Goal: Task Accomplishment & Management: Use online tool/utility

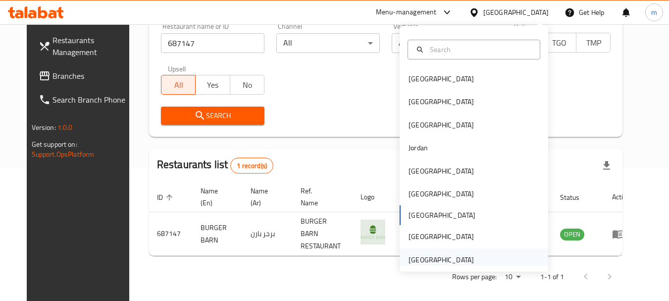
click at [452, 261] on div "[GEOGRAPHIC_DATA]" at bounding box center [441, 259] width 65 height 11
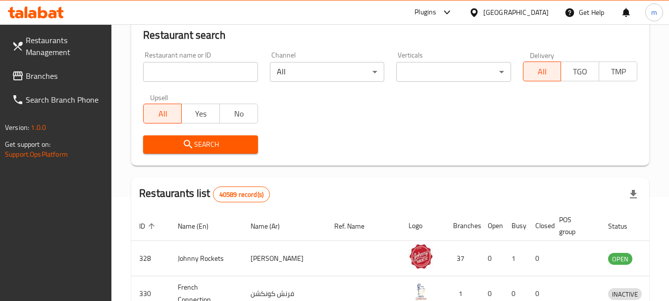
scroll to position [133, 0]
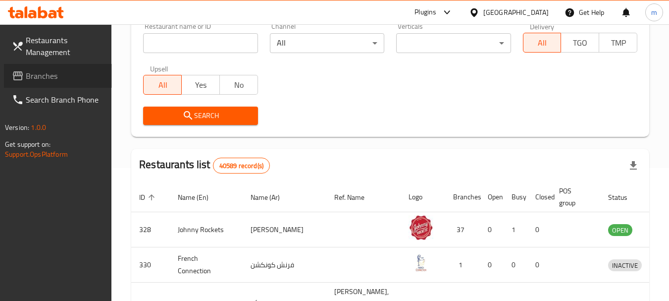
click at [60, 74] on span "Branches" at bounding box center [65, 76] width 78 height 12
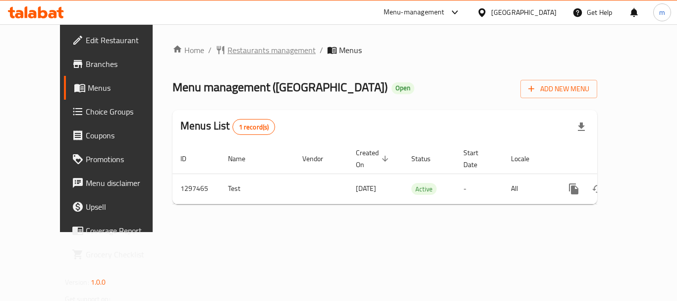
click at [227, 51] on span "Restaurants management" at bounding box center [271, 50] width 88 height 12
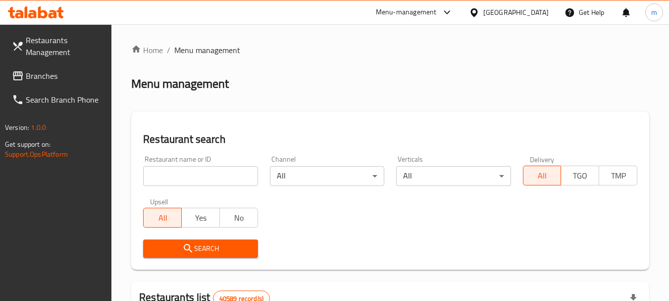
click at [185, 178] on div at bounding box center [334, 150] width 669 height 301
drag, startPoint x: 185, startPoint y: 178, endPoint x: 191, endPoint y: 171, distance: 9.5
click at [185, 178] on input "search" at bounding box center [200, 176] width 114 height 20
paste input "700462"
type input "700462"
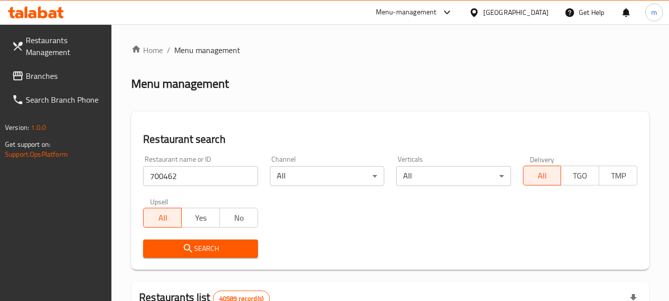
click at [204, 244] on span "Search" at bounding box center [200, 248] width 99 height 12
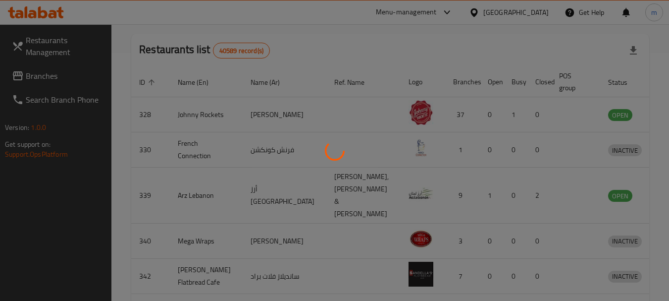
scroll to position [133, 0]
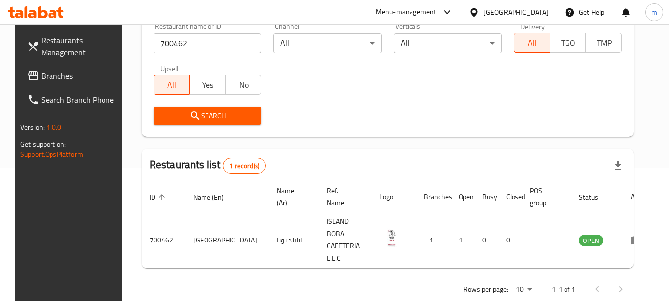
click at [61, 77] on span "Branches" at bounding box center [80, 76] width 78 height 12
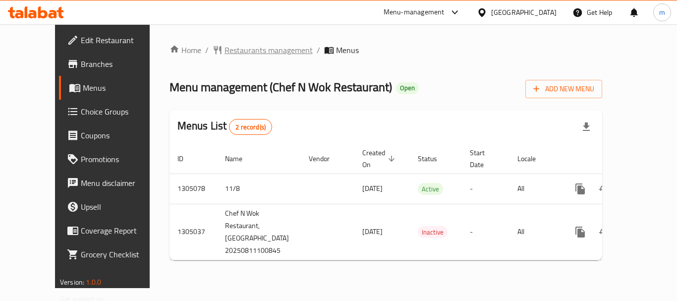
click at [228, 53] on span "Restaurants management" at bounding box center [268, 50] width 88 height 12
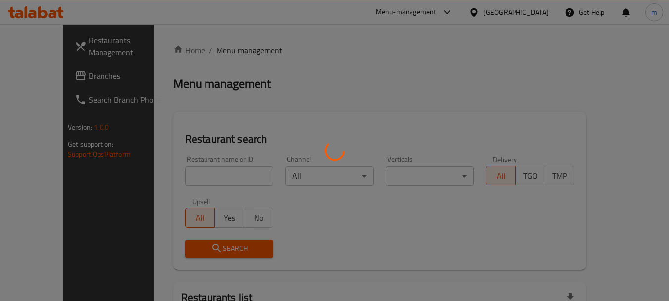
click at [194, 177] on div at bounding box center [334, 150] width 669 height 301
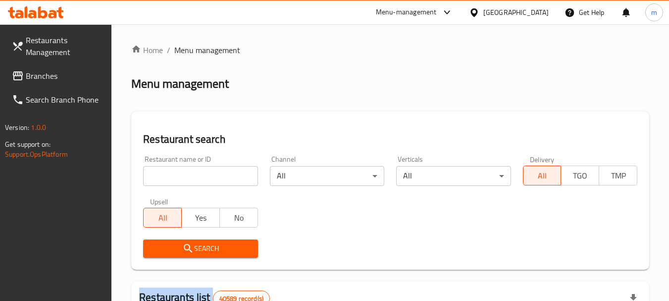
click at [194, 177] on div at bounding box center [334, 150] width 669 height 301
click at [194, 177] on input "search" at bounding box center [200, 176] width 114 height 20
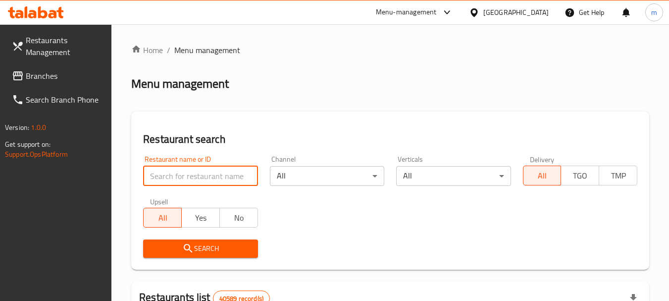
paste input "703534"
type input "703534"
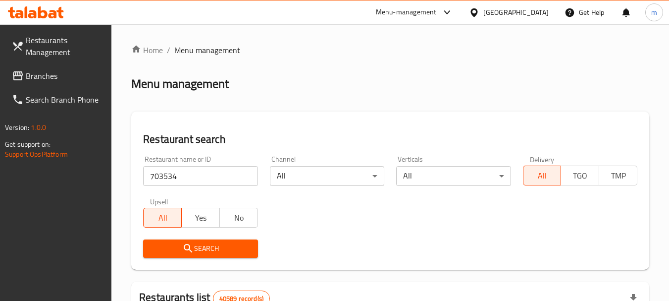
click at [210, 243] on span "Search" at bounding box center [200, 248] width 99 height 12
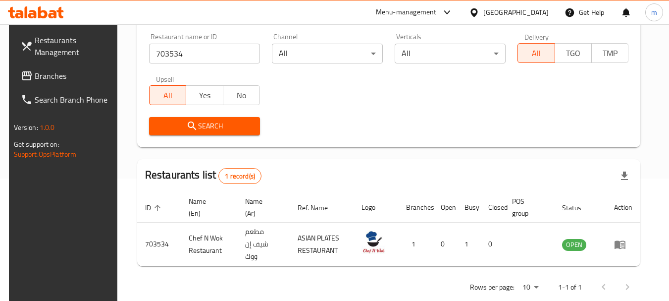
scroll to position [133, 0]
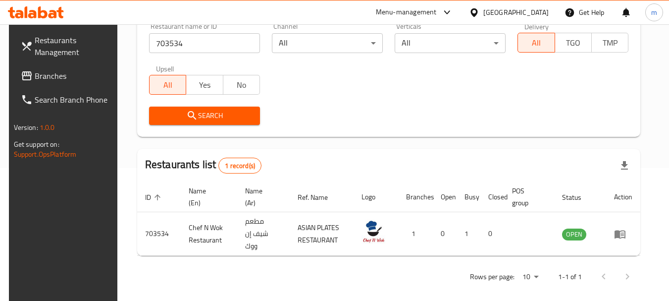
click at [482, 15] on div at bounding box center [476, 12] width 14 height 11
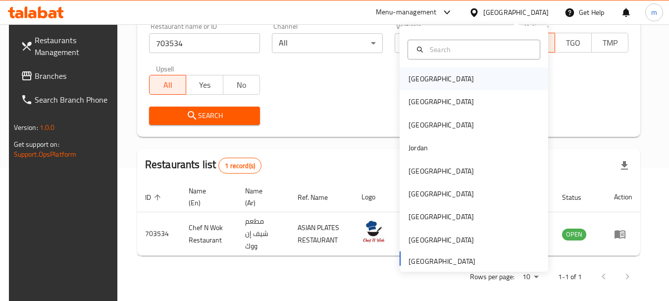
click at [410, 77] on div "[GEOGRAPHIC_DATA]" at bounding box center [441, 78] width 65 height 11
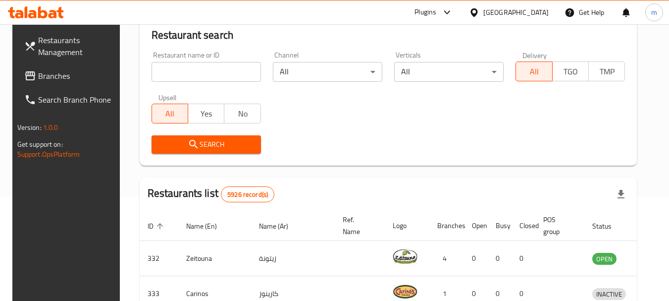
scroll to position [133, 0]
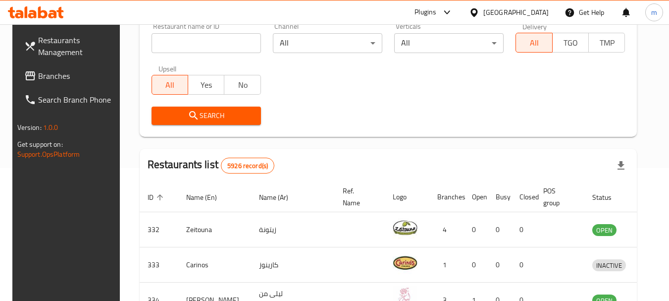
click at [49, 80] on span "Branches" at bounding box center [77, 76] width 78 height 12
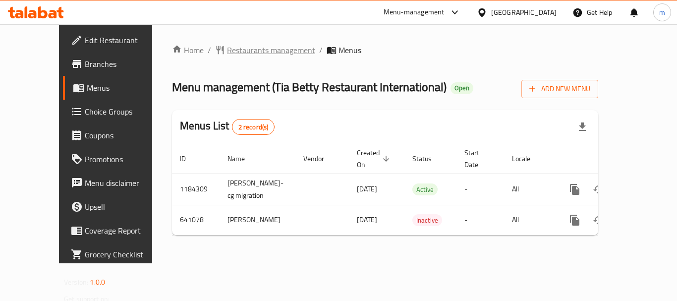
click at [228, 48] on span "Restaurants management" at bounding box center [271, 50] width 88 height 12
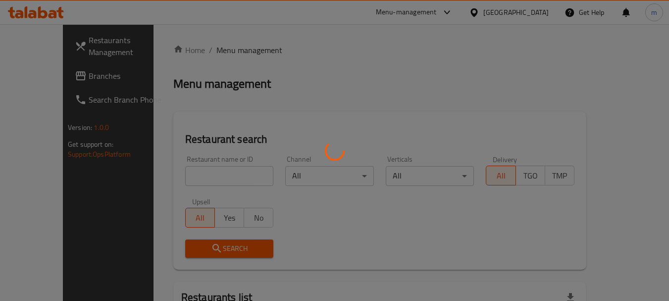
click at [191, 174] on div at bounding box center [334, 150] width 669 height 301
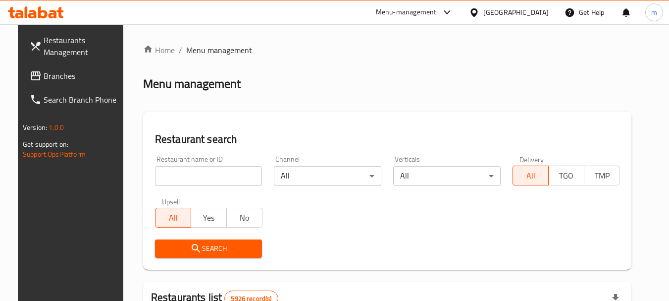
click at [190, 174] on input "search" at bounding box center [209, 176] width 108 height 20
paste input "640455"
type input "640455"
drag, startPoint x: 198, startPoint y: 248, endPoint x: 207, endPoint y: 242, distance: 10.7
click at [198, 247] on span "Search" at bounding box center [209, 248] width 92 height 12
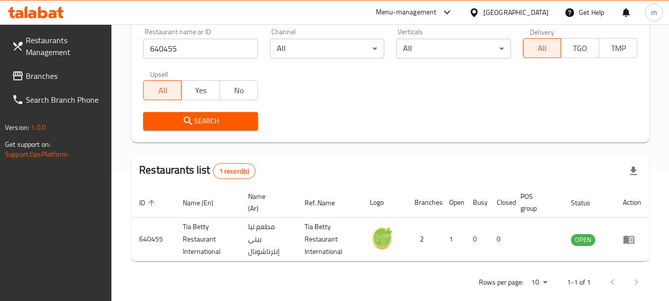
scroll to position [141, 0]
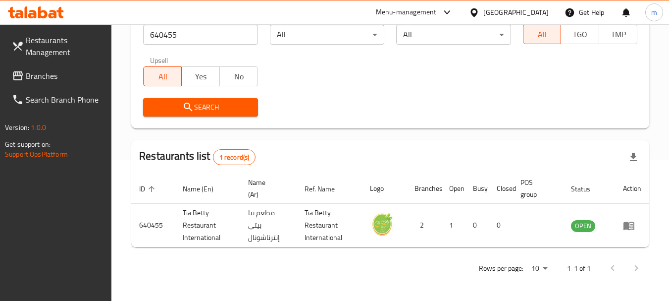
click at [478, 13] on icon at bounding box center [474, 12] width 7 height 8
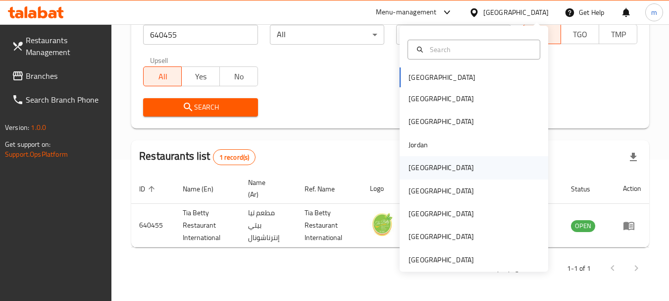
click at [417, 167] on div "[GEOGRAPHIC_DATA]" at bounding box center [441, 167] width 65 height 11
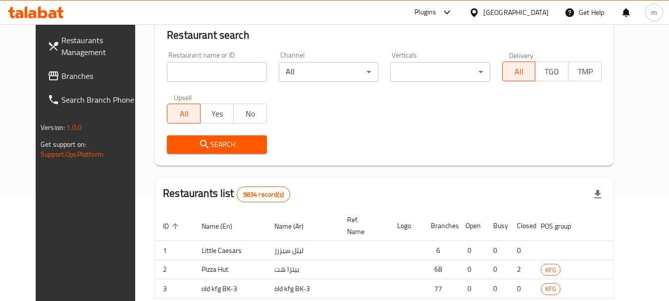
scroll to position [141, 0]
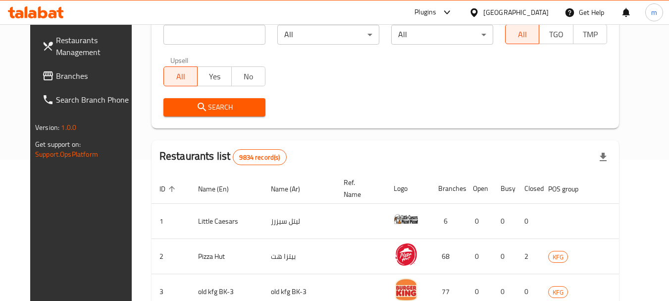
click at [56, 82] on span "Branches" at bounding box center [95, 76] width 78 height 12
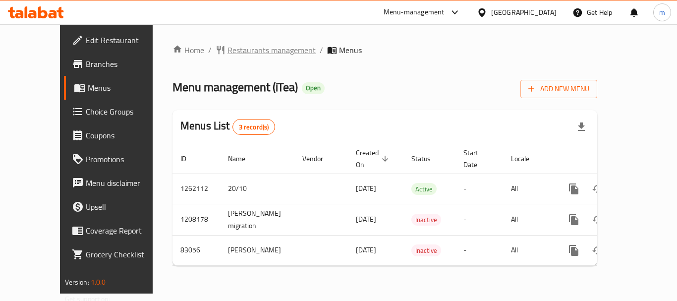
click at [227, 51] on span "Restaurants management" at bounding box center [271, 50] width 88 height 12
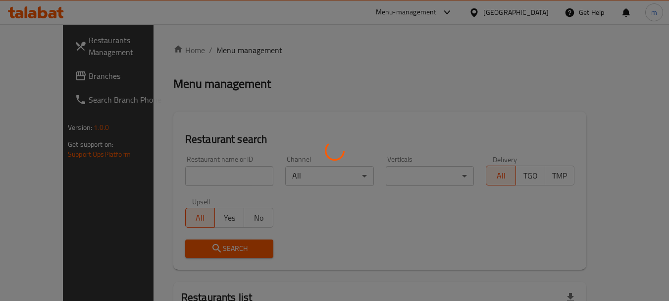
click at [184, 174] on div at bounding box center [334, 150] width 669 height 301
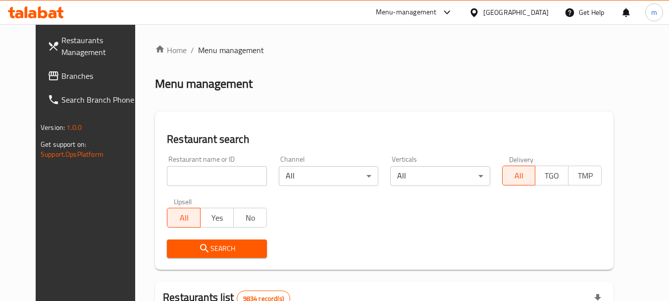
click at [182, 177] on div "Home / Menu management Menu management Restaurant search Restaurant name or ID …" at bounding box center [384, 306] width 459 height 525
click at [182, 177] on input "search" at bounding box center [217, 176] width 100 height 20
paste input "600614"
type input "600614"
click at [199, 248] on icon "submit" at bounding box center [205, 248] width 12 height 12
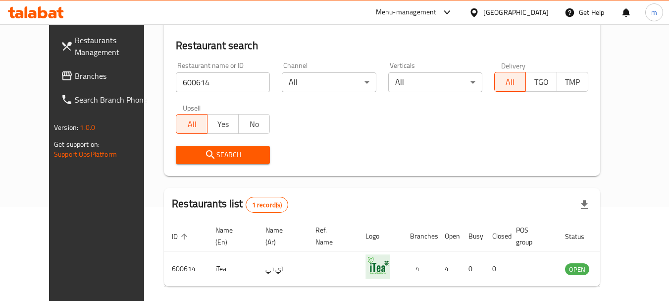
scroll to position [133, 0]
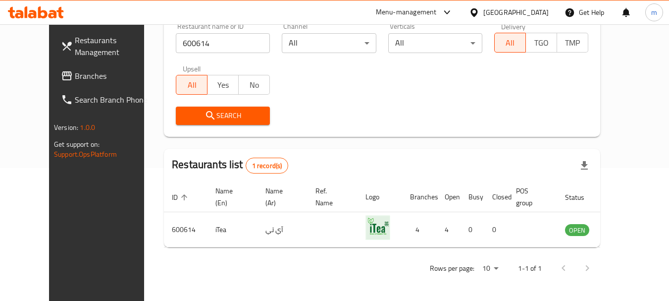
click at [480, 11] on icon at bounding box center [474, 12] width 10 height 10
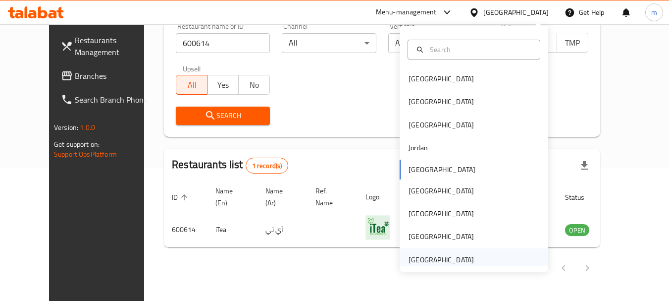
click at [437, 259] on div "[GEOGRAPHIC_DATA]" at bounding box center [441, 259] width 65 height 11
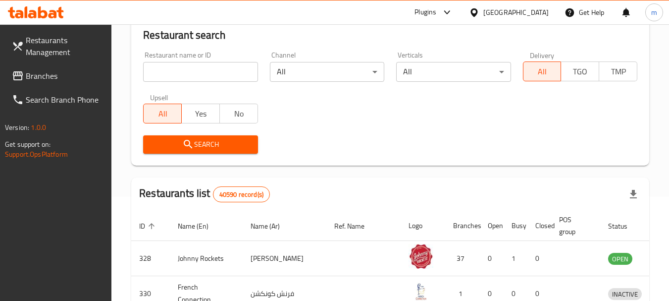
scroll to position [133, 0]
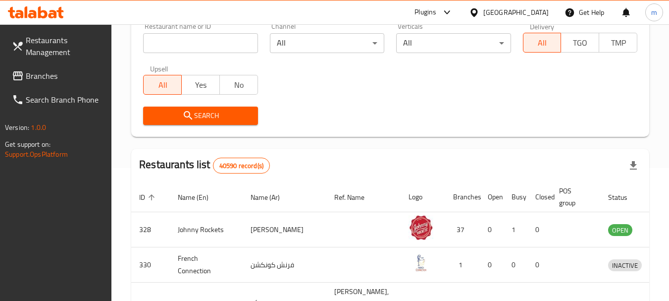
click at [75, 86] on link "Branches" at bounding box center [58, 76] width 108 height 24
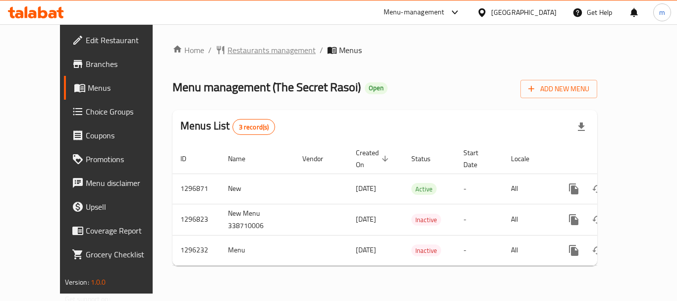
click at [236, 54] on span "Restaurants management" at bounding box center [271, 50] width 88 height 12
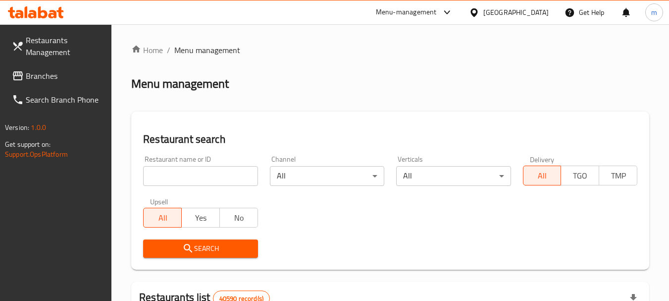
click at [195, 179] on input "search" at bounding box center [200, 176] width 114 height 20
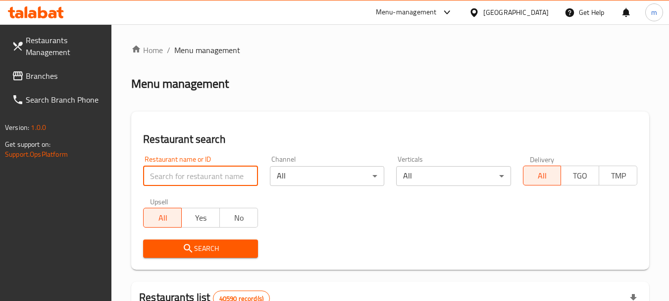
click at [195, 179] on input "search" at bounding box center [200, 176] width 114 height 20
paste input "699944"
type input "699944"
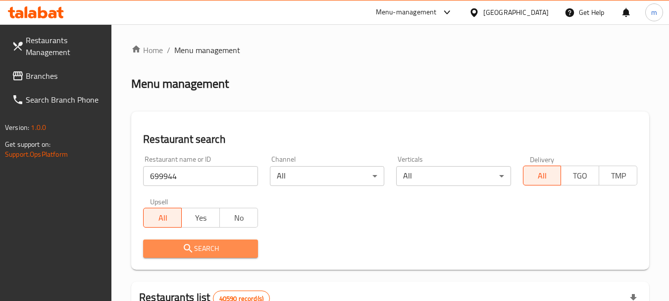
click at [224, 244] on span "Search" at bounding box center [200, 248] width 99 height 12
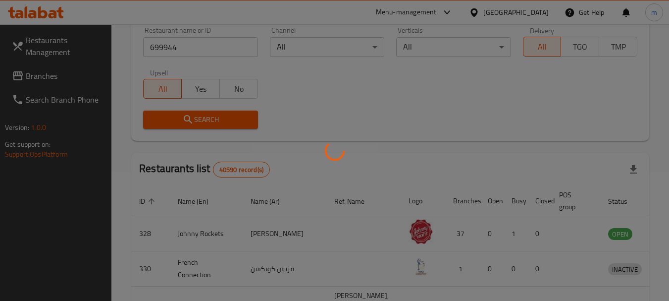
scroll to position [133, 0]
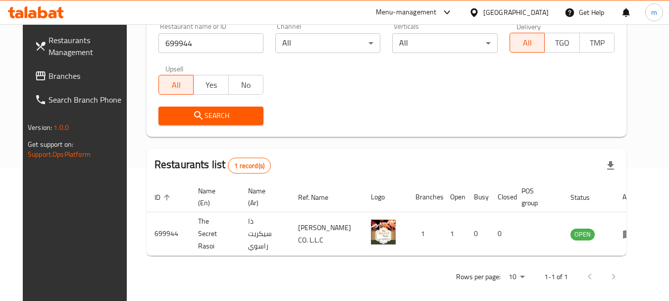
click at [49, 72] on span "Branches" at bounding box center [88, 76] width 78 height 12
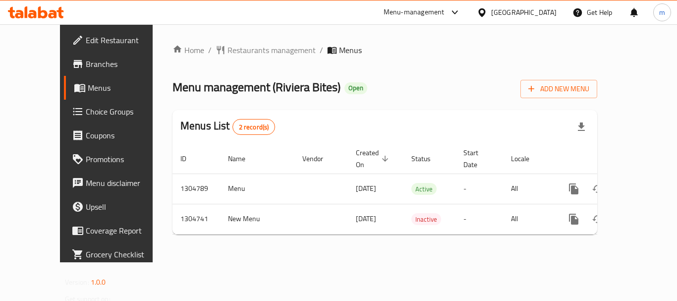
click at [227, 53] on span "Restaurants management" at bounding box center [271, 50] width 88 height 12
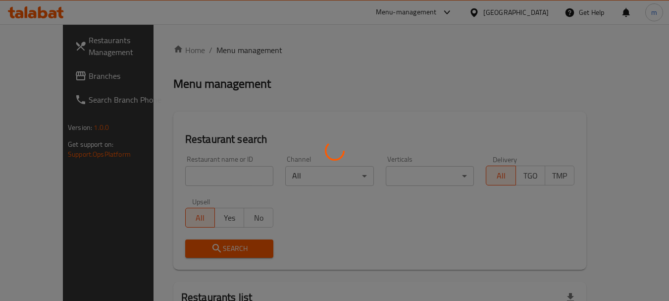
click at [178, 181] on div at bounding box center [334, 150] width 669 height 301
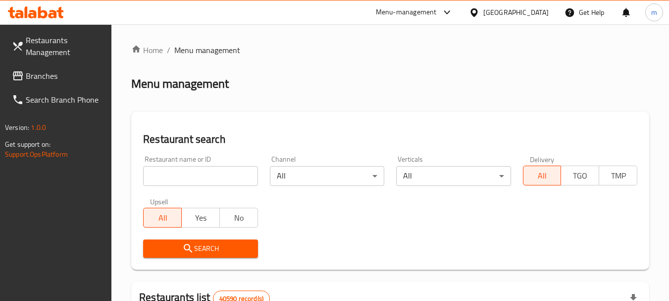
click at [179, 178] on input "search" at bounding box center [200, 176] width 114 height 20
paste input "703322"
type input "703322"
click at [188, 244] on icon "submit" at bounding box center [188, 248] width 8 height 8
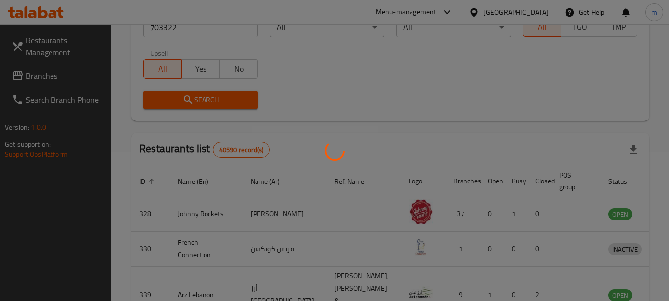
scroll to position [133, 0]
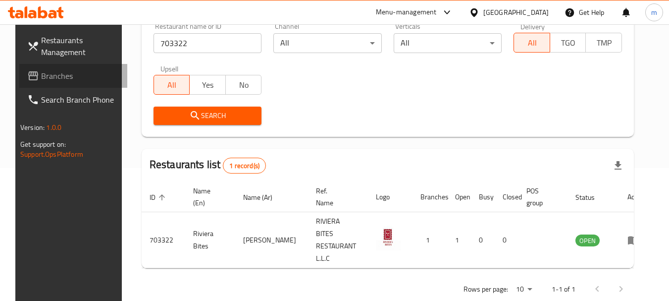
click at [41, 77] on span "Branches" at bounding box center [80, 76] width 78 height 12
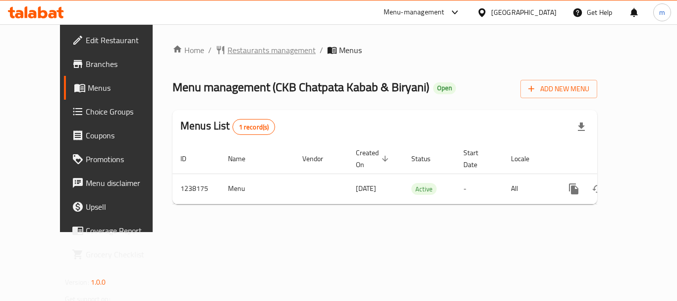
click at [232, 52] on span "Restaurants management" at bounding box center [271, 50] width 88 height 12
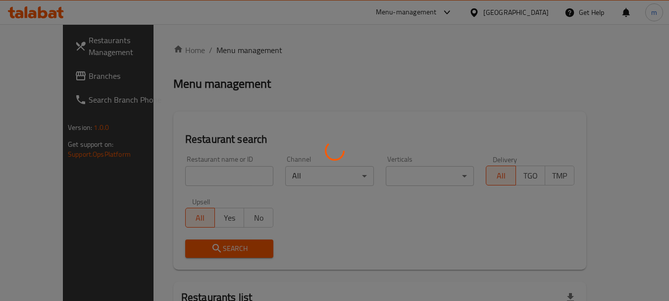
click at [196, 173] on div at bounding box center [334, 150] width 669 height 301
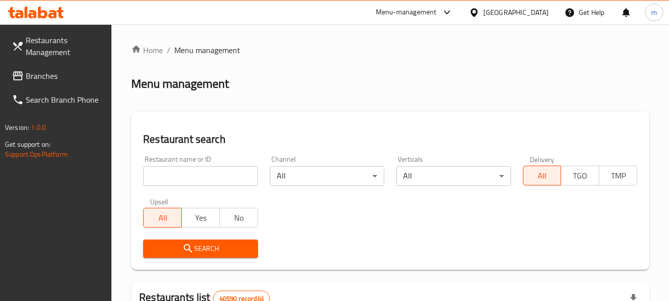
click at [195, 175] on div at bounding box center [334, 150] width 669 height 301
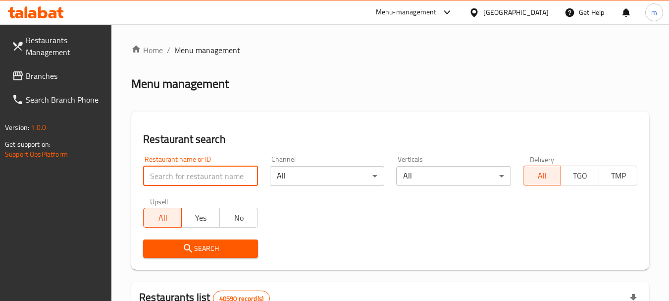
click at [195, 175] on input "search" at bounding box center [200, 176] width 114 height 20
paste input "679618"
type input "679618"
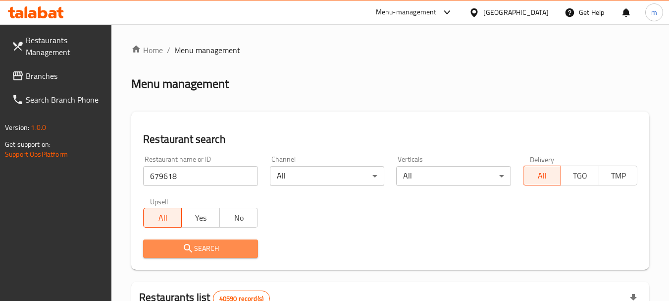
drag, startPoint x: 199, startPoint y: 247, endPoint x: 428, endPoint y: 140, distance: 252.5
click at [199, 246] on span "Search" at bounding box center [200, 248] width 99 height 12
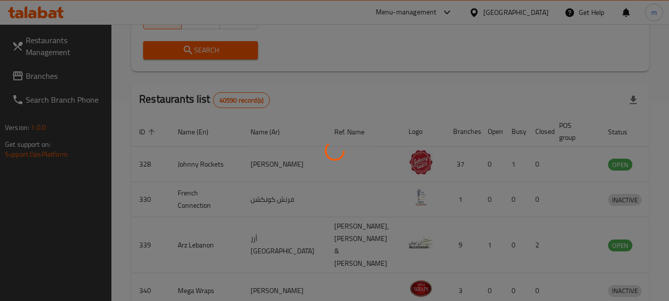
scroll to position [154, 0]
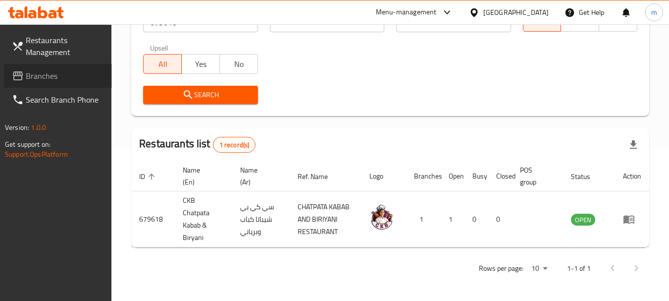
click at [48, 76] on span "Branches" at bounding box center [65, 76] width 78 height 12
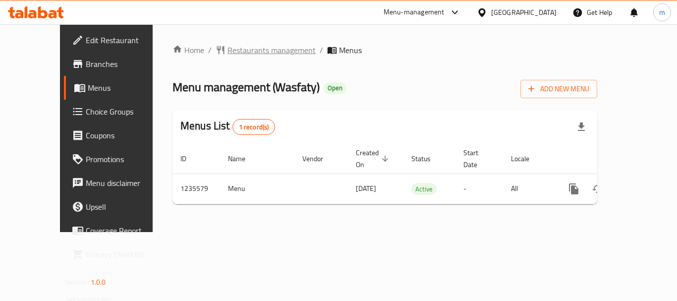
click at [227, 51] on span "Restaurants management" at bounding box center [271, 50] width 88 height 12
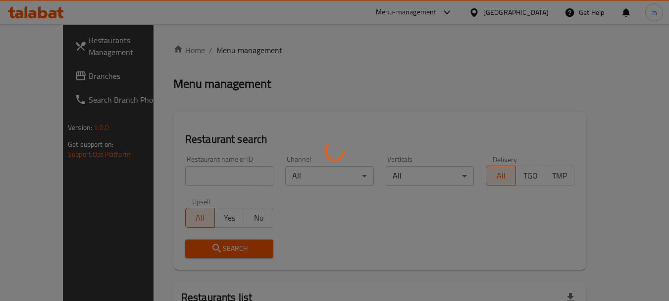
click at [194, 184] on div at bounding box center [334, 150] width 669 height 301
click at [192, 182] on div at bounding box center [334, 150] width 669 height 301
click at [169, 180] on div at bounding box center [334, 150] width 669 height 301
click at [167, 178] on div at bounding box center [334, 150] width 669 height 301
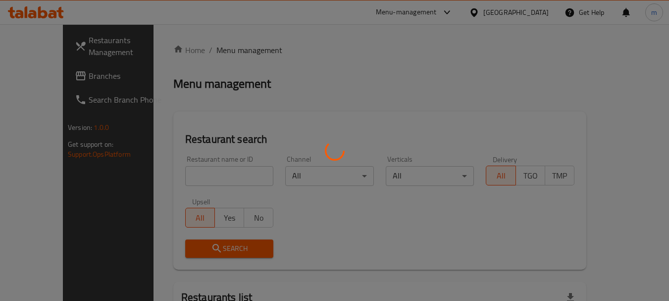
click at [96, 183] on div at bounding box center [334, 150] width 669 height 301
click at [174, 175] on div at bounding box center [334, 150] width 669 height 301
click at [65, 191] on div at bounding box center [334, 150] width 669 height 301
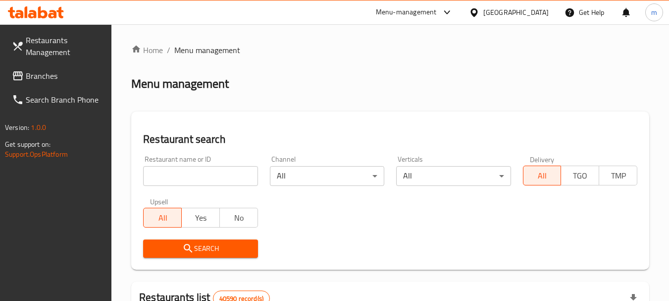
click at [210, 177] on input "search" at bounding box center [200, 176] width 114 height 20
paste input "678776"
type input "678776"
click at [193, 241] on button "Search" at bounding box center [200, 248] width 114 height 18
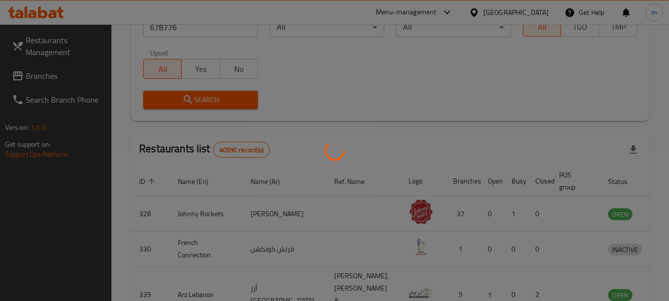
scroll to position [133, 0]
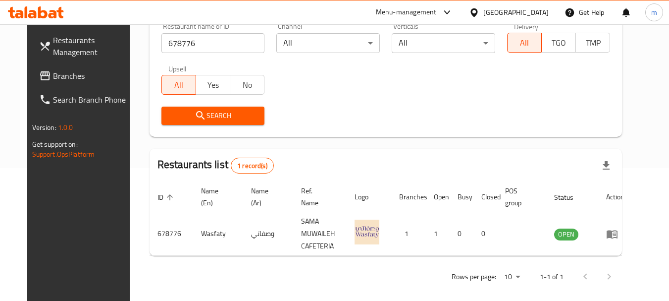
click at [483, 12] on div at bounding box center [476, 12] width 14 height 11
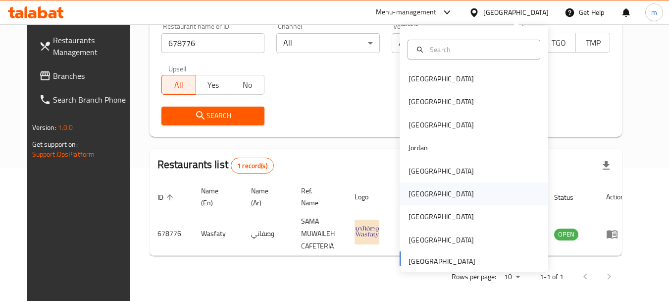
click at [413, 197] on div "[GEOGRAPHIC_DATA]" at bounding box center [441, 193] width 65 height 11
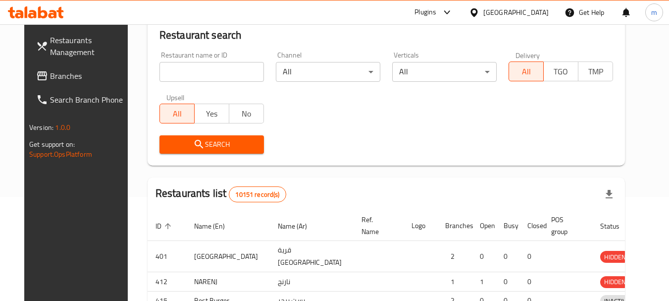
scroll to position [133, 0]
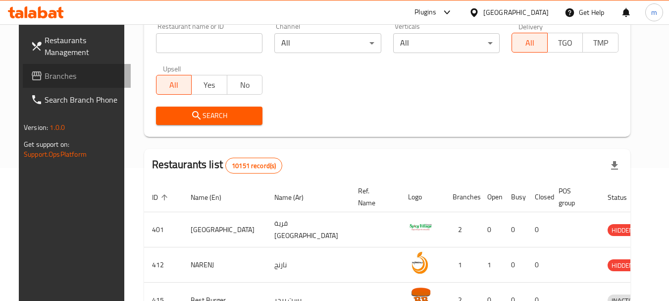
drag, startPoint x: 53, startPoint y: 74, endPoint x: 45, endPoint y: 77, distance: 8.0
click at [53, 73] on span "Branches" at bounding box center [84, 76] width 78 height 12
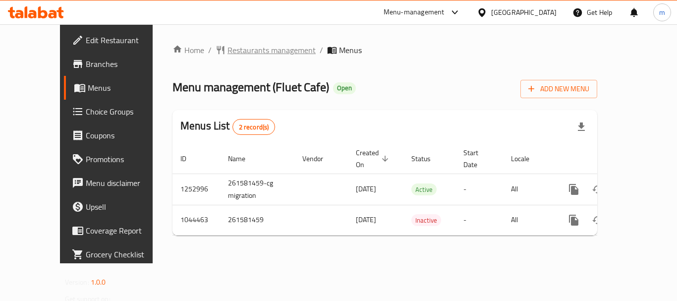
click at [233, 50] on span "Restaurants management" at bounding box center [271, 50] width 88 height 12
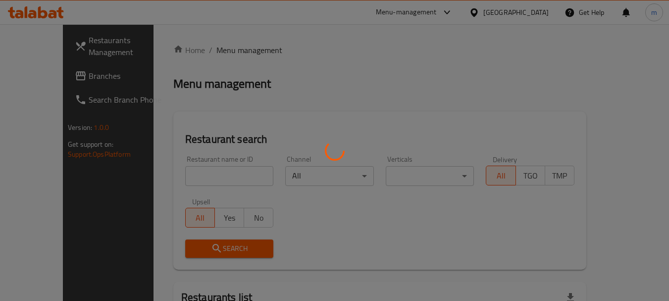
click at [184, 175] on div at bounding box center [334, 150] width 669 height 301
click at [182, 178] on div at bounding box center [334, 150] width 669 height 301
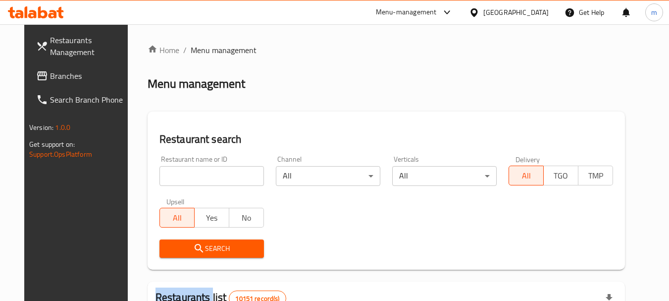
click at [182, 178] on div at bounding box center [334, 150] width 669 height 301
click at [182, 178] on input "search" at bounding box center [212, 176] width 105 height 20
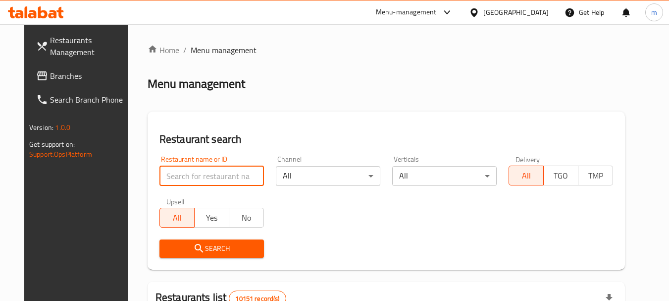
click at [182, 178] on input "search" at bounding box center [212, 176] width 105 height 20
paste input "662292"
type input "662292"
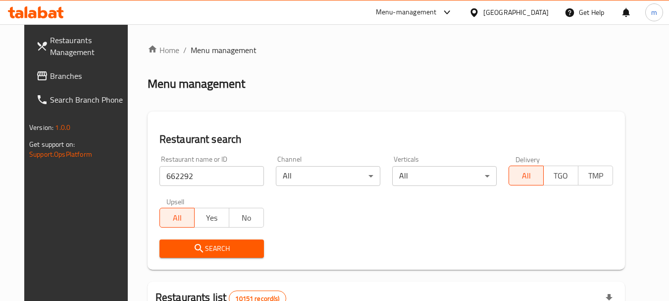
click at [196, 250] on span "Search" at bounding box center [211, 248] width 89 height 12
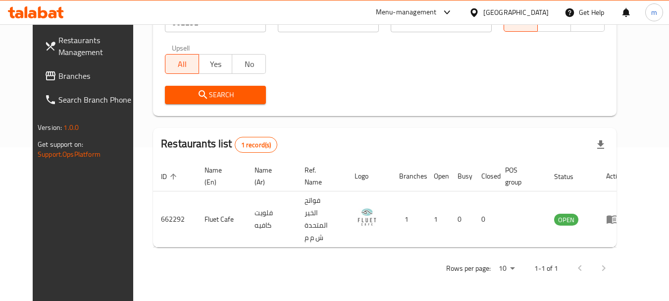
scroll to position [133, 0]
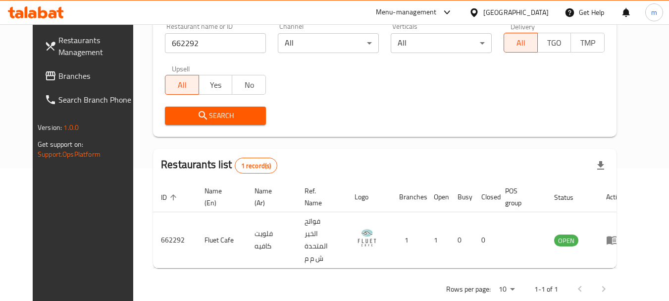
click at [480, 11] on icon at bounding box center [474, 12] width 10 height 10
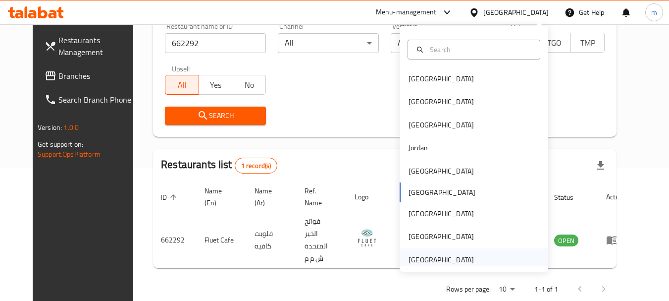
click at [430, 257] on div "[GEOGRAPHIC_DATA]" at bounding box center [441, 259] width 65 height 11
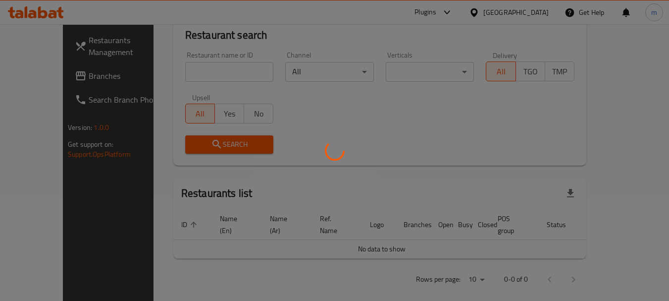
scroll to position [133, 0]
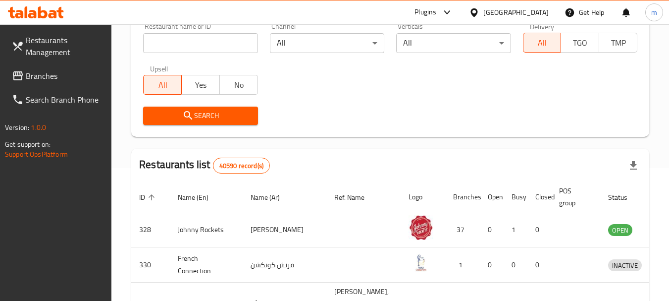
click at [46, 75] on span "Branches" at bounding box center [65, 76] width 78 height 12
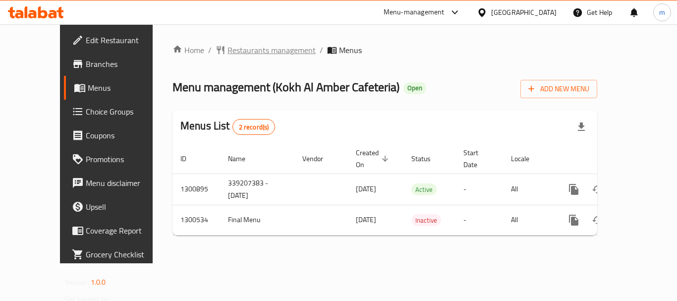
click at [227, 49] on span "Restaurants management" at bounding box center [271, 50] width 88 height 12
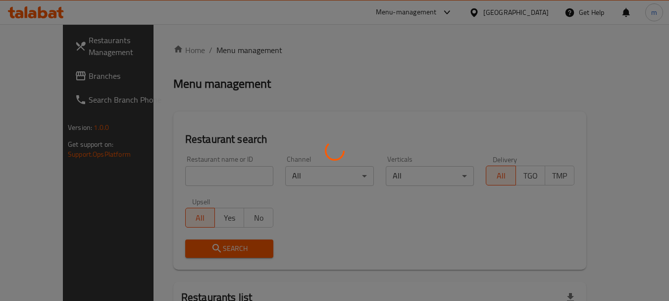
click at [194, 173] on div at bounding box center [334, 150] width 669 height 301
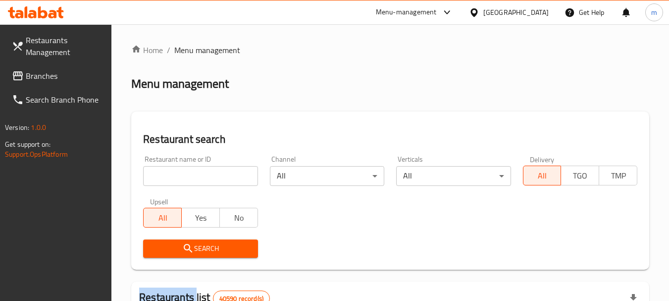
click at [194, 173] on div at bounding box center [334, 150] width 669 height 301
click at [194, 173] on input "search" at bounding box center [200, 176] width 114 height 20
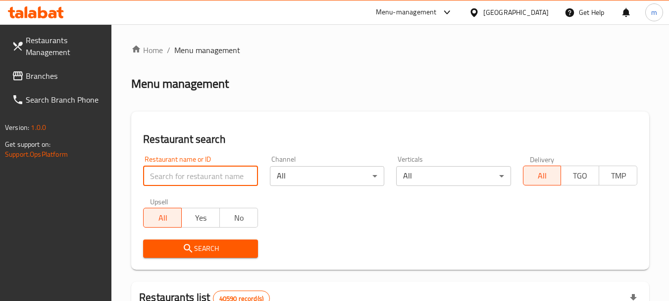
click at [194, 173] on input "search" at bounding box center [200, 176] width 114 height 20
paste input "701177"
type input "701177"
click at [189, 248] on icon "submit" at bounding box center [188, 248] width 12 height 12
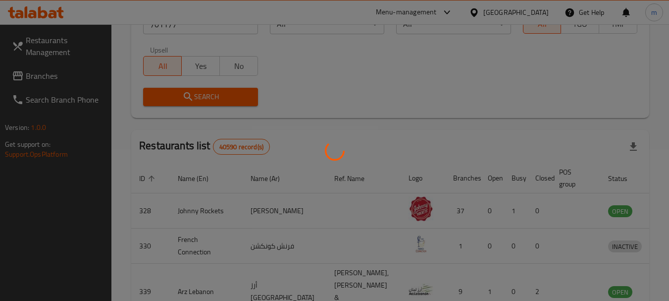
scroll to position [141, 0]
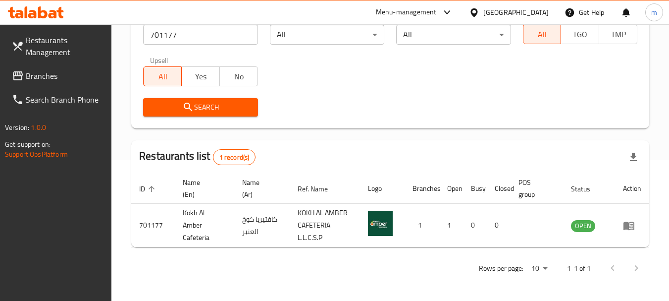
click at [485, 14] on div "[GEOGRAPHIC_DATA]" at bounding box center [516, 12] width 65 height 11
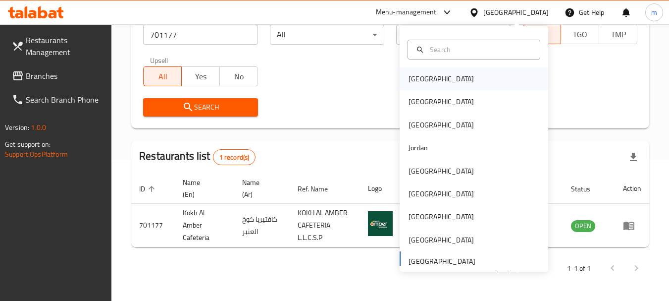
click at [411, 78] on div "[GEOGRAPHIC_DATA]" at bounding box center [441, 78] width 65 height 11
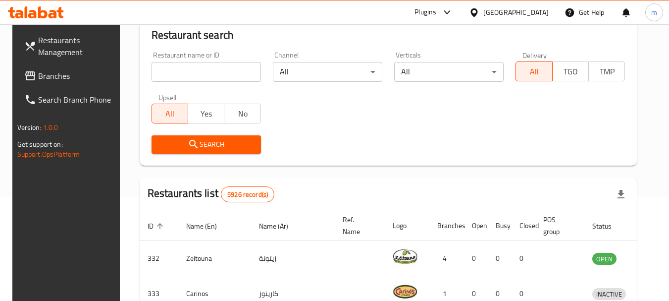
scroll to position [141, 0]
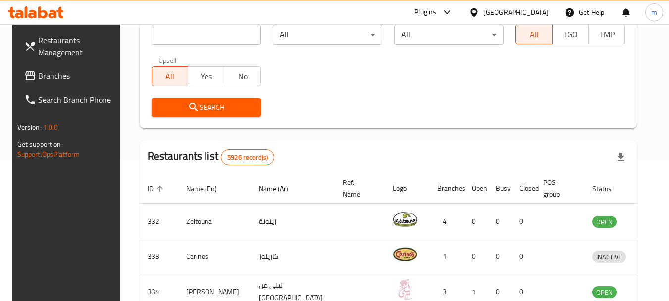
click at [31, 225] on div "Restaurants Management Branches Search Branch Phone Version: 1.0.0 Get support …" at bounding box center [68, 174] width 112 height 301
drag, startPoint x: 522, startPoint y: 16, endPoint x: 512, endPoint y: 11, distance: 10.6
click at [484, 16] on div at bounding box center [476, 12] width 14 height 11
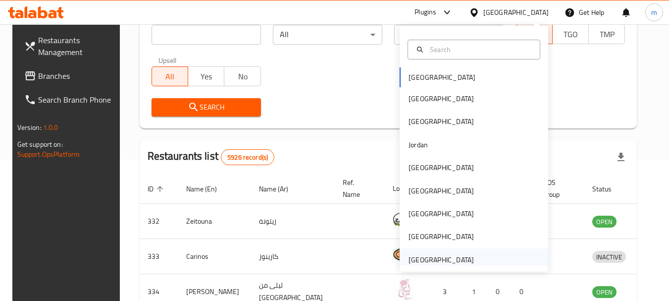
click at [433, 260] on div "[GEOGRAPHIC_DATA]" at bounding box center [441, 259] width 65 height 11
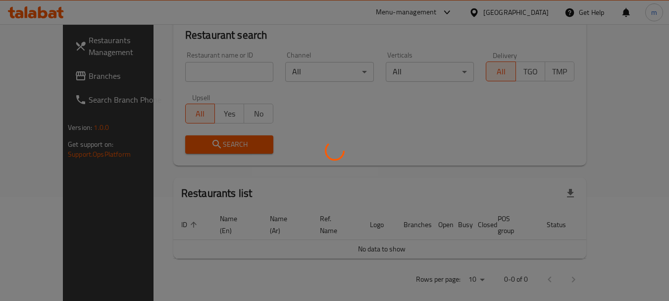
scroll to position [141, 0]
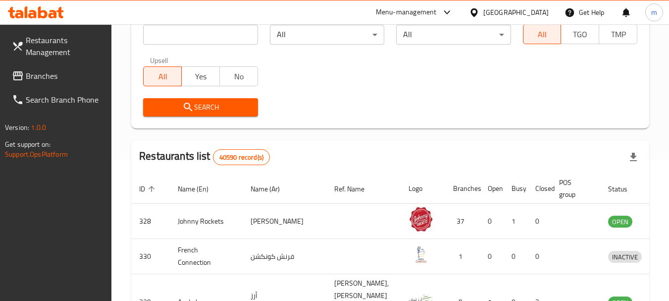
click at [68, 74] on span "Branches" at bounding box center [65, 76] width 78 height 12
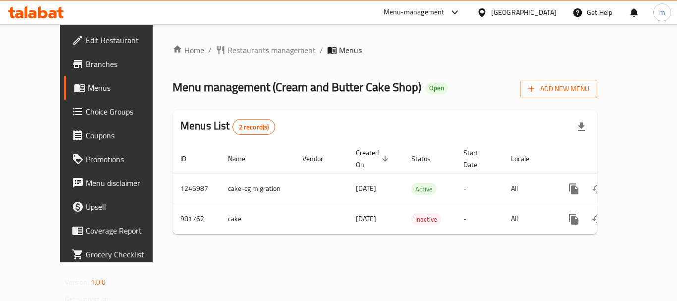
click at [227, 50] on span "Restaurants management" at bounding box center [271, 50] width 88 height 12
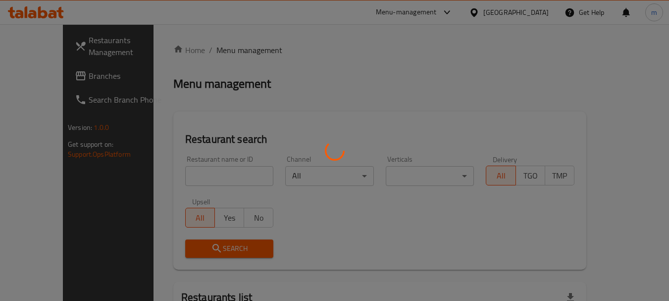
click at [185, 173] on div at bounding box center [334, 150] width 669 height 301
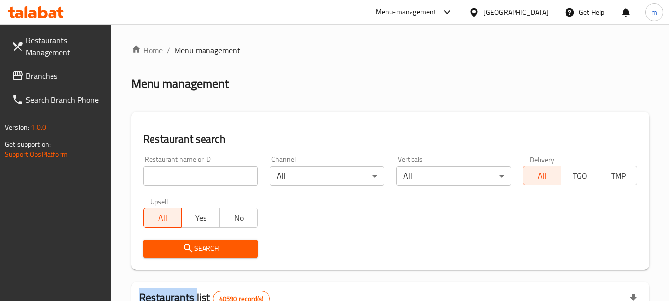
click at [185, 173] on div at bounding box center [334, 150] width 669 height 301
click at [185, 173] on input "search" at bounding box center [200, 176] width 114 height 20
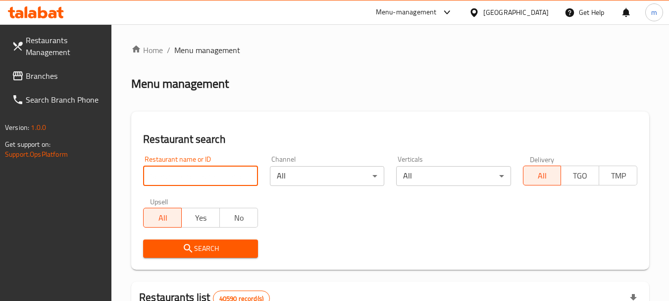
paste input "660177"
type input "660177"
click at [211, 246] on span "Search" at bounding box center [200, 248] width 99 height 12
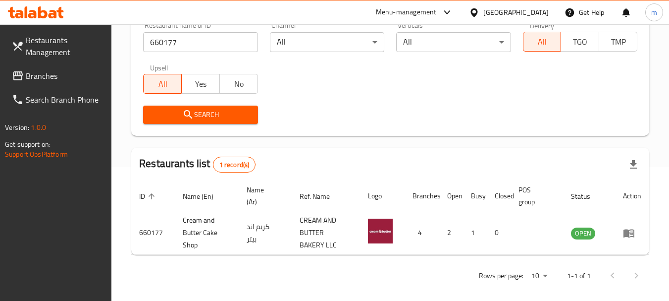
scroll to position [141, 0]
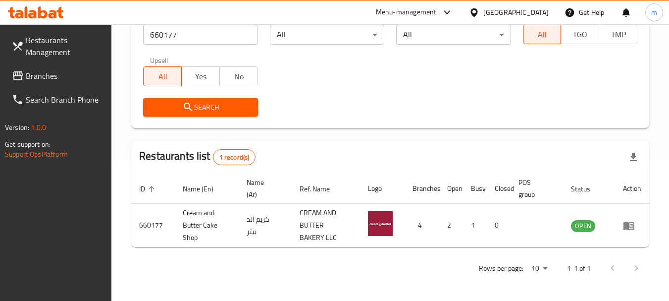
click at [78, 211] on div "Restaurants Management Branches Search Branch Phone Version: 1.0.0 Get support …" at bounding box center [56, 174] width 112 height 301
click at [30, 74] on span "Branches" at bounding box center [65, 76] width 78 height 12
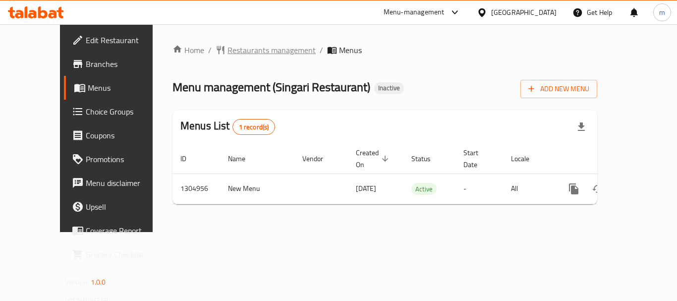
click at [232, 52] on span "Restaurants management" at bounding box center [271, 50] width 88 height 12
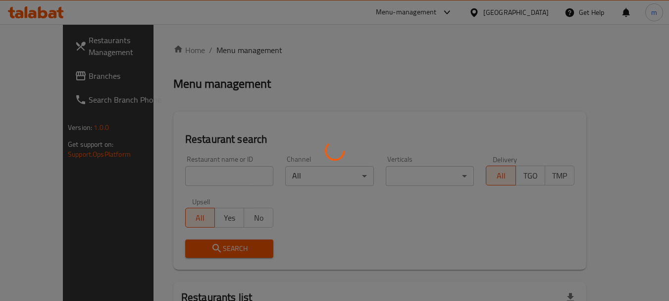
click at [185, 182] on div at bounding box center [334, 150] width 669 height 301
click at [186, 181] on div at bounding box center [334, 150] width 669 height 301
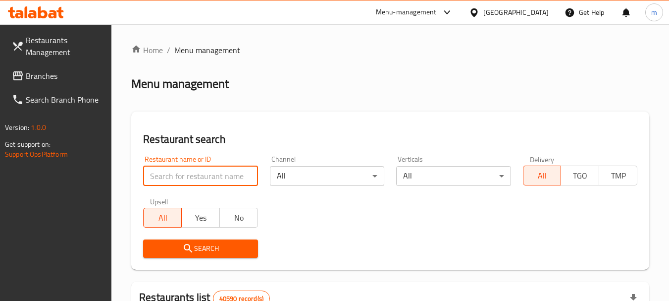
click at [186, 181] on input "search" at bounding box center [200, 176] width 114 height 20
paste input "703461"
type input "703461"
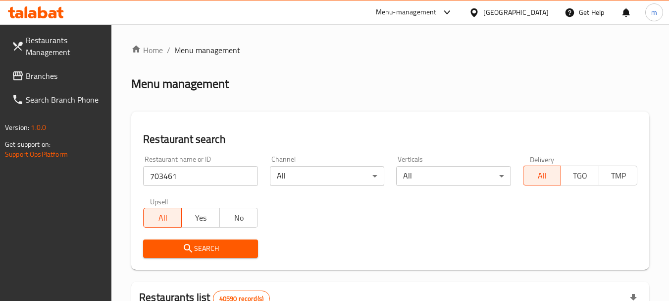
click at [194, 244] on icon "submit" at bounding box center [188, 248] width 12 height 12
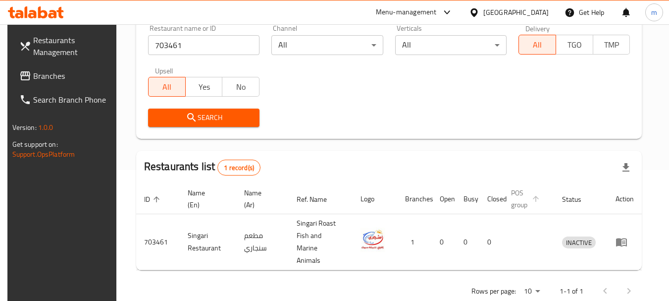
scroll to position [141, 0]
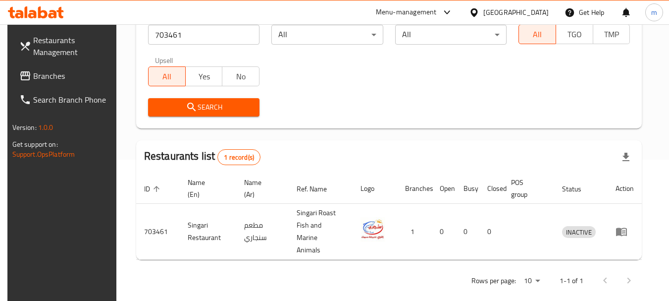
click at [474, 11] on icon at bounding box center [474, 12] width 10 height 10
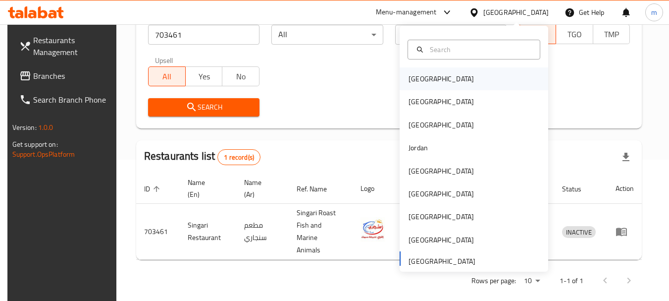
click at [416, 80] on div "[GEOGRAPHIC_DATA]" at bounding box center [441, 78] width 65 height 11
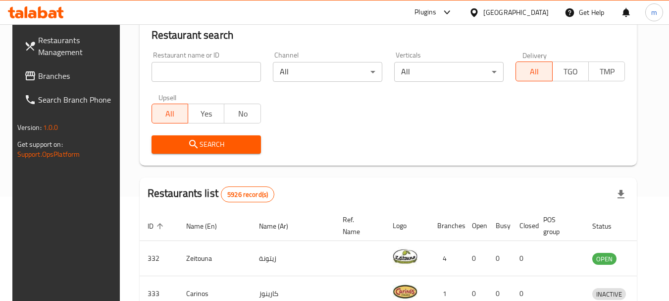
scroll to position [141, 0]
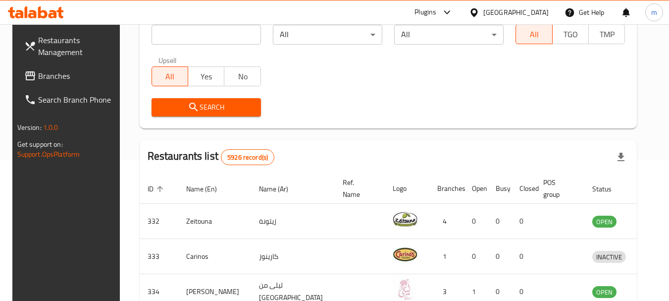
click at [67, 75] on span "Branches" at bounding box center [77, 76] width 78 height 12
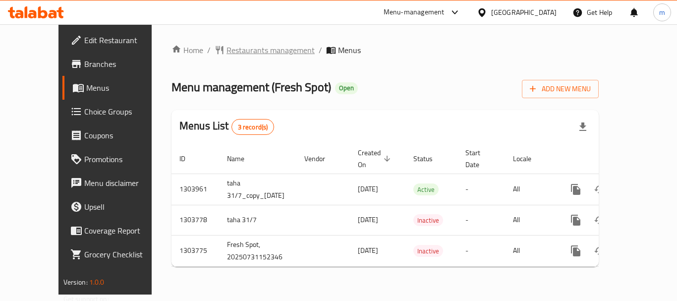
click at [229, 50] on span "Restaurants management" at bounding box center [270, 50] width 88 height 12
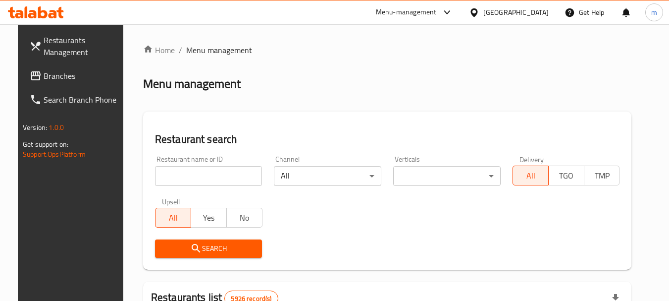
drag, startPoint x: 188, startPoint y: 178, endPoint x: 176, endPoint y: 178, distance: 11.4
click at [187, 179] on div at bounding box center [334, 150] width 669 height 301
click at [176, 178] on input "search" at bounding box center [209, 176] width 108 height 20
paste input "702974"
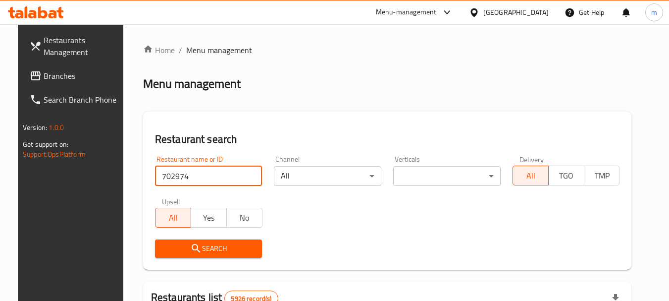
type input "702974"
click at [204, 243] on span "Search" at bounding box center [209, 248] width 92 height 12
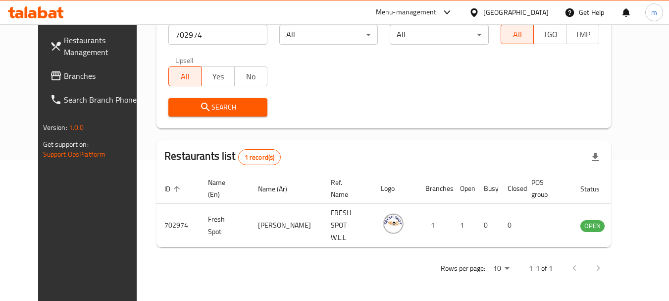
scroll to position [133, 0]
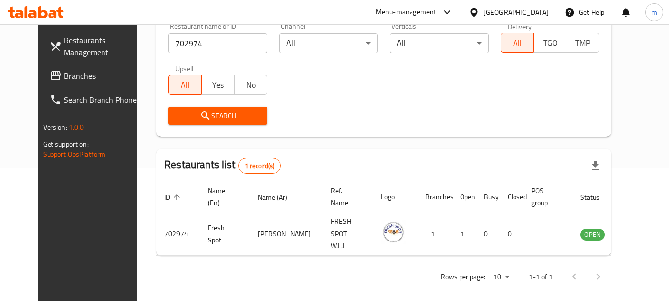
drag, startPoint x: 514, startPoint y: 15, endPoint x: 521, endPoint y: 22, distance: 9.8
click at [478, 14] on icon at bounding box center [474, 12] width 7 height 8
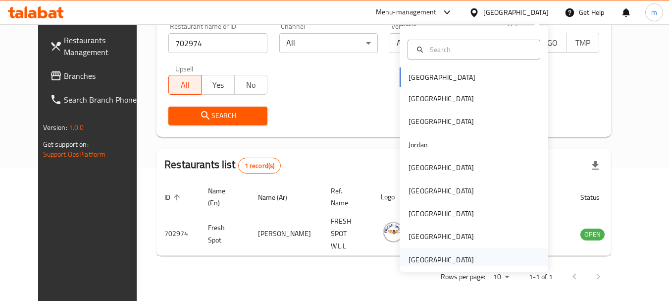
click at [421, 256] on div "[GEOGRAPHIC_DATA]" at bounding box center [441, 259] width 65 height 11
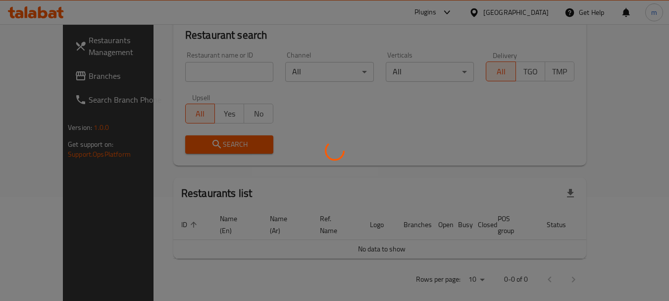
scroll to position [133, 0]
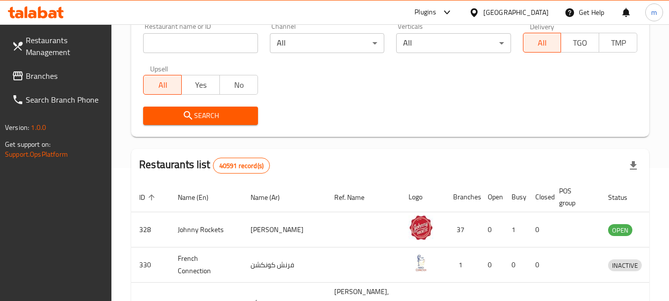
click at [47, 71] on span "Branches" at bounding box center [65, 76] width 78 height 12
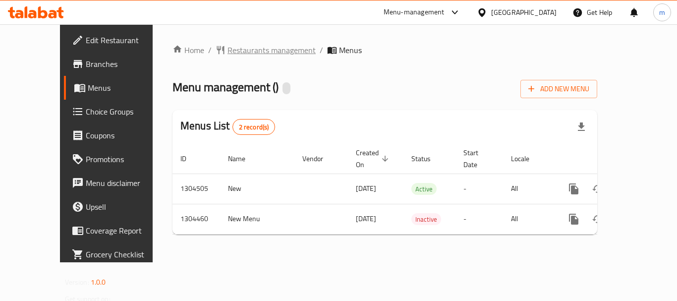
click at [228, 50] on span "Restaurants management" at bounding box center [271, 50] width 88 height 12
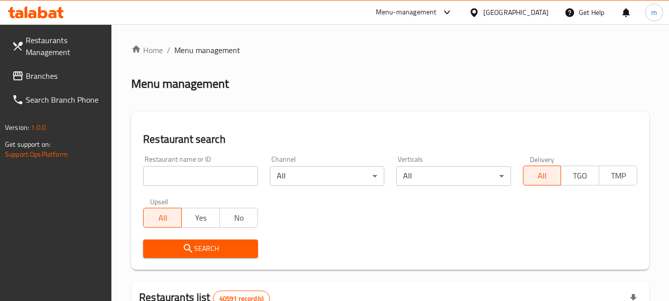
click at [192, 179] on input "search" at bounding box center [200, 176] width 114 height 20
paste input "703256"
type input "703256"
click at [186, 246] on icon "submit" at bounding box center [188, 248] width 12 height 12
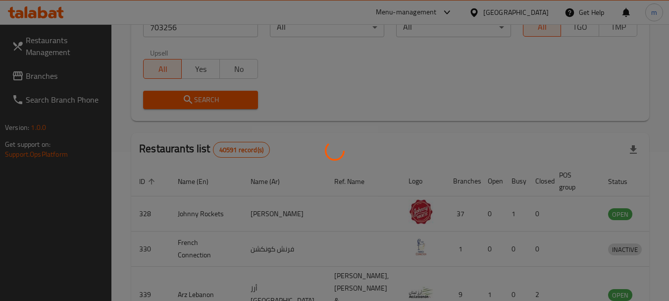
scroll to position [133, 0]
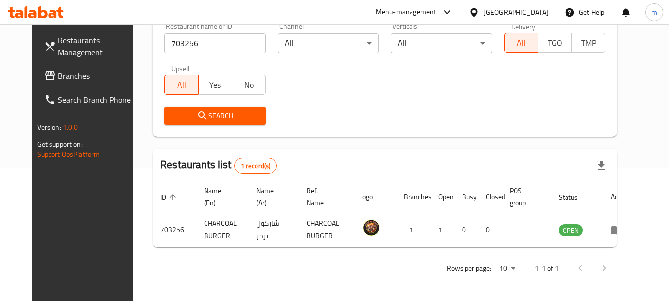
drag, startPoint x: 476, startPoint y: 10, endPoint x: 485, endPoint y: 25, distance: 17.3
click at [476, 9] on icon at bounding box center [474, 12] width 10 height 10
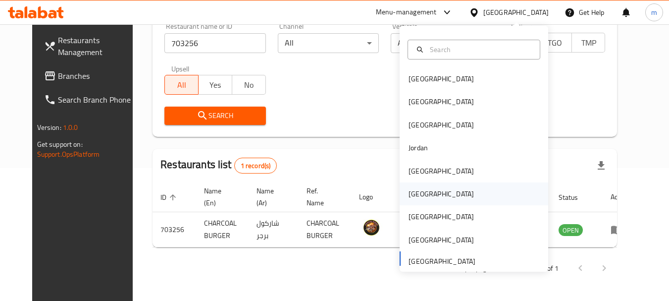
click at [412, 195] on div "Oman" at bounding box center [441, 193] width 65 height 11
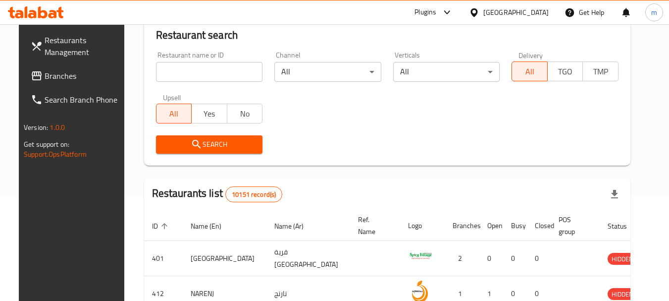
scroll to position [133, 0]
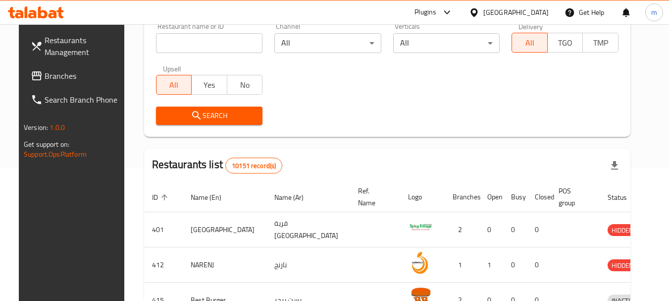
click at [62, 76] on span "Branches" at bounding box center [84, 76] width 78 height 12
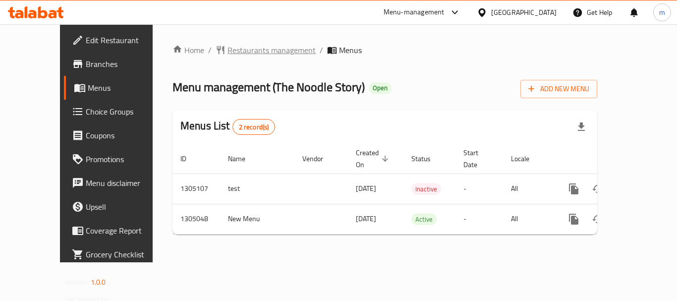
click at [227, 48] on span "Restaurants management" at bounding box center [271, 50] width 88 height 12
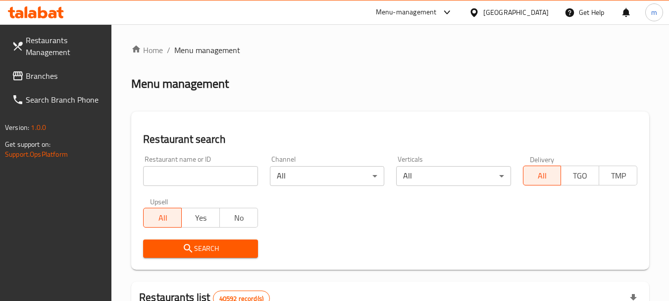
click at [205, 177] on input "search" at bounding box center [200, 176] width 114 height 20
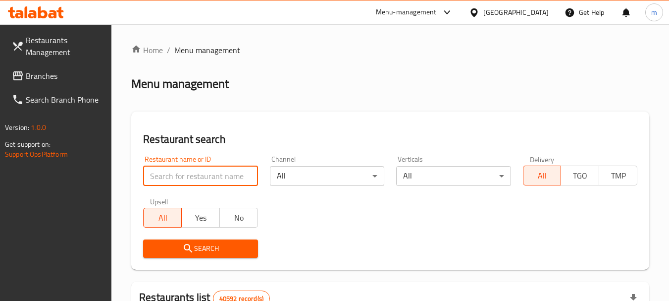
paste input "703529"
type input "703529"
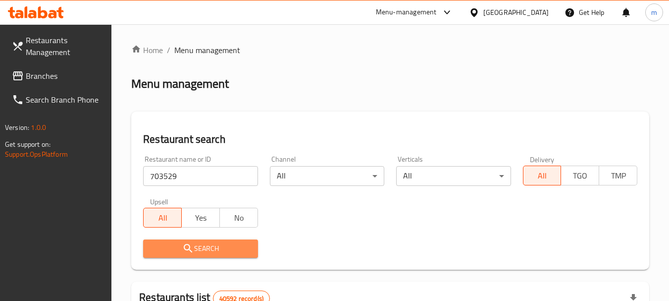
click at [202, 244] on span "Search" at bounding box center [200, 248] width 99 height 12
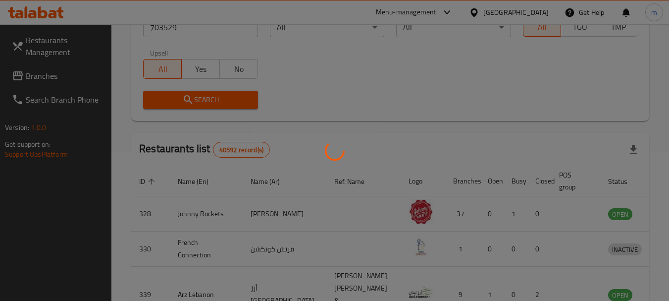
scroll to position [133, 0]
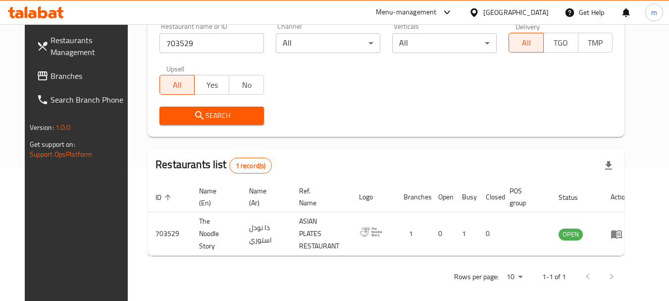
click at [51, 79] on span "Branches" at bounding box center [90, 76] width 78 height 12
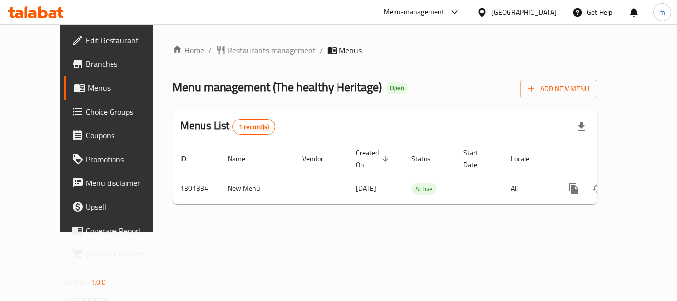
click at [227, 50] on span "Restaurants management" at bounding box center [271, 50] width 88 height 12
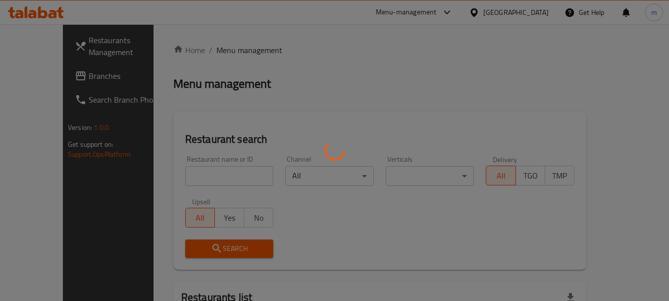
click at [193, 186] on div at bounding box center [334, 150] width 669 height 301
click at [173, 178] on div at bounding box center [334, 150] width 669 height 301
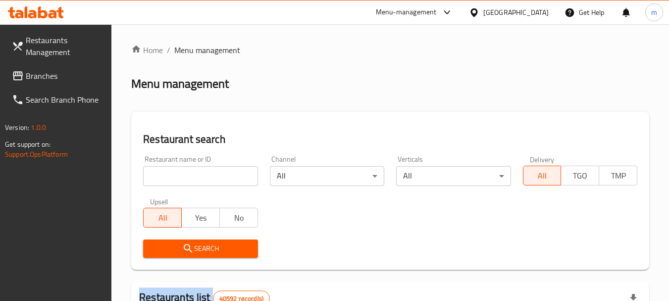
drag, startPoint x: 173, startPoint y: 178, endPoint x: 188, endPoint y: 175, distance: 14.7
click at [174, 177] on input "search" at bounding box center [200, 176] width 114 height 20
paste input "701977"
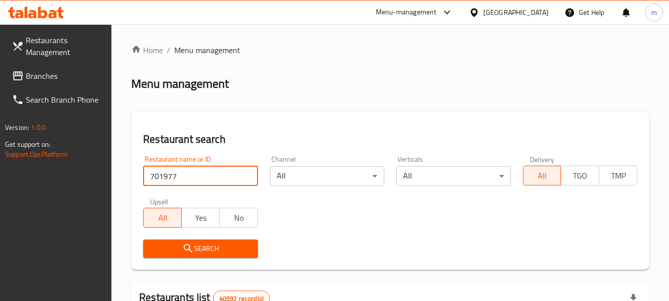
type input "701977"
click at [196, 251] on span "Search" at bounding box center [200, 248] width 99 height 12
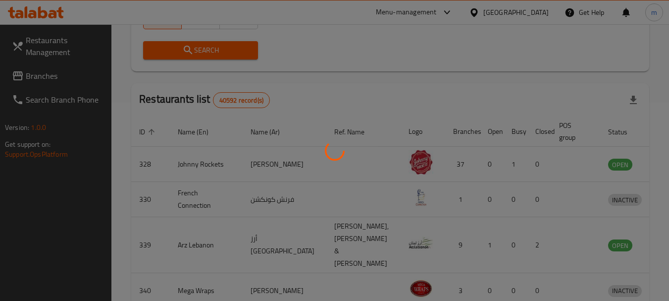
scroll to position [133, 0]
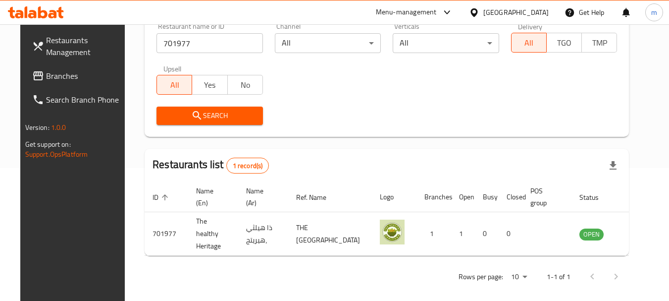
click at [477, 15] on icon at bounding box center [474, 12] width 7 height 8
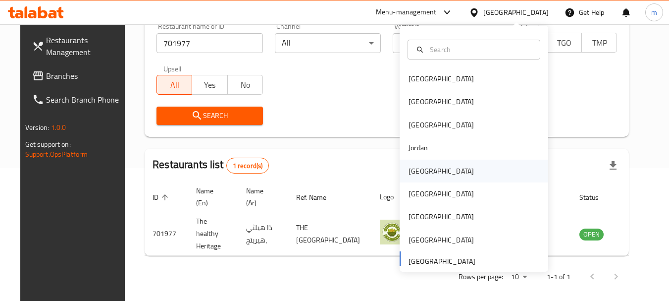
click at [409, 172] on div "Kuwait" at bounding box center [441, 170] width 65 height 11
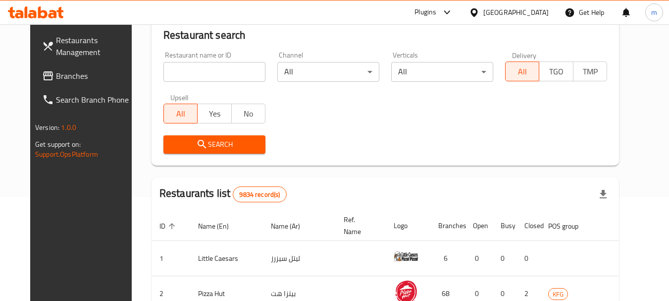
scroll to position [133, 0]
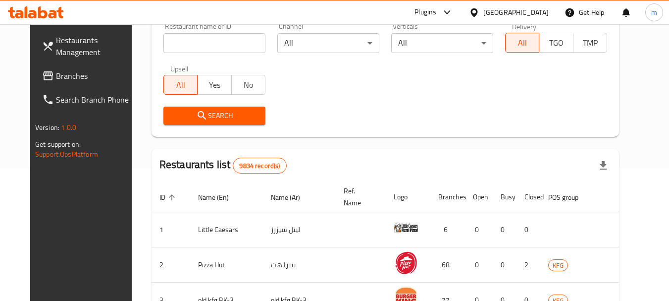
click at [56, 79] on span "Branches" at bounding box center [95, 76] width 78 height 12
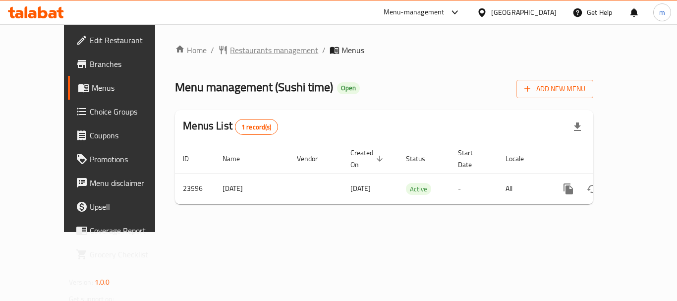
click at [230, 54] on span "Restaurants management" at bounding box center [274, 50] width 88 height 12
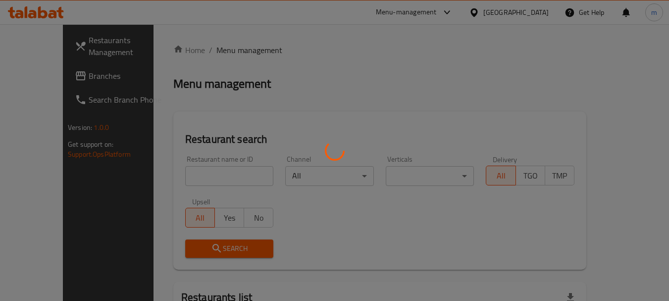
click at [203, 177] on div at bounding box center [334, 150] width 669 height 301
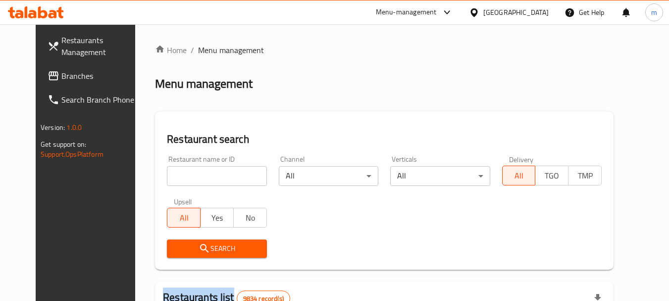
click at [203, 177] on input "search" at bounding box center [217, 176] width 100 height 20
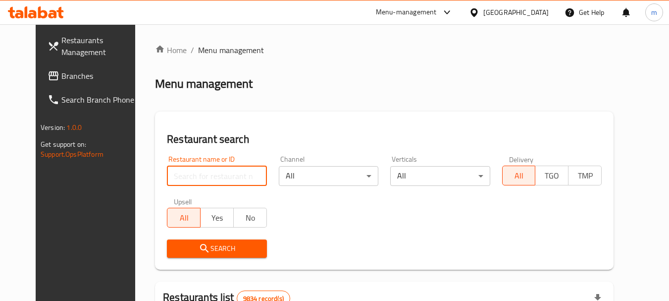
paste input "12424"
type input "12424"
drag, startPoint x: 209, startPoint y: 243, endPoint x: 222, endPoint y: 230, distance: 18.2
click at [209, 243] on span "Search" at bounding box center [217, 248] width 84 height 12
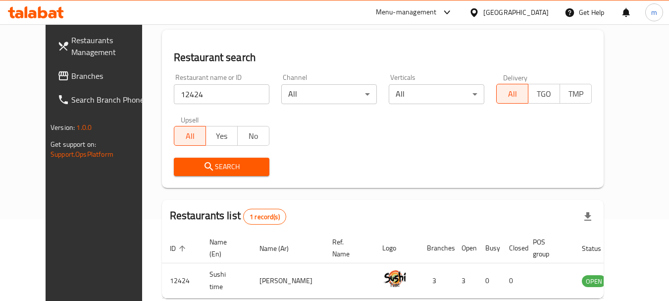
scroll to position [99, 0]
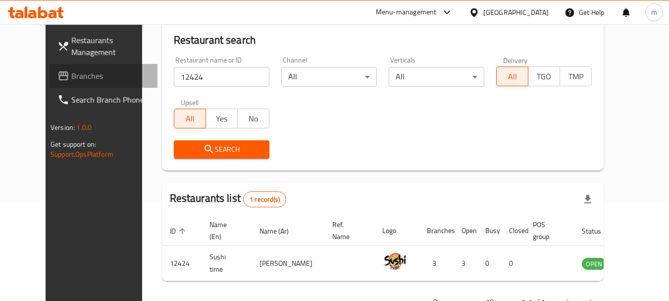
click at [72, 75] on span "Branches" at bounding box center [110, 76] width 78 height 12
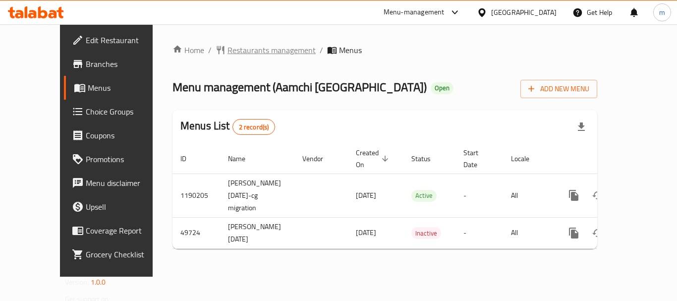
click at [234, 53] on span "Restaurants management" at bounding box center [271, 50] width 88 height 12
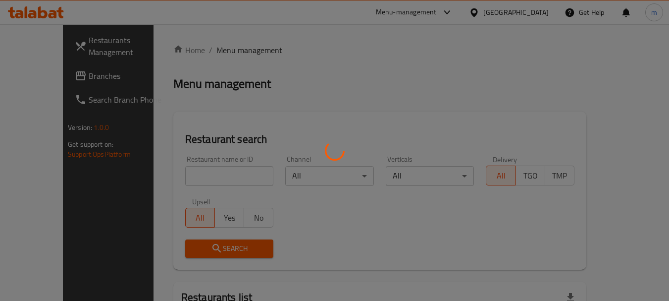
click at [179, 175] on div at bounding box center [334, 150] width 669 height 301
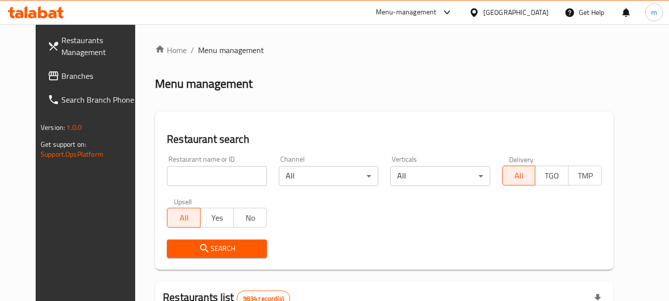
click at [179, 175] on input "search" at bounding box center [217, 176] width 100 height 20
paste input "24937"
type input "24937"
click at [214, 252] on span "Search" at bounding box center [217, 248] width 84 height 12
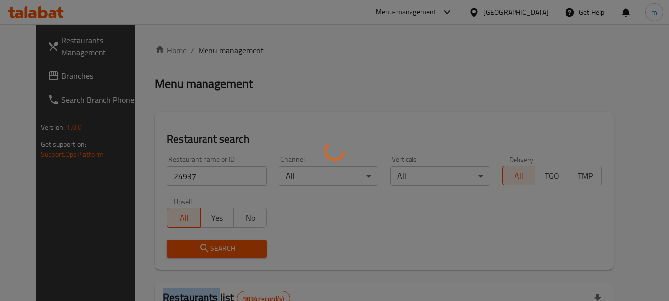
click at [214, 252] on div at bounding box center [334, 150] width 669 height 301
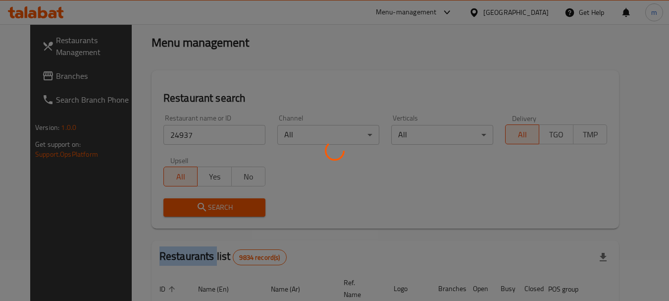
scroll to position [99, 0]
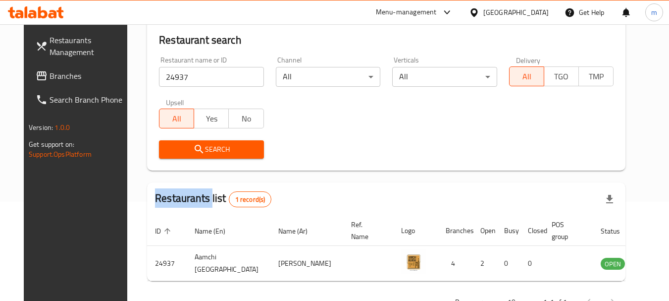
click at [480, 8] on icon at bounding box center [474, 12] width 10 height 10
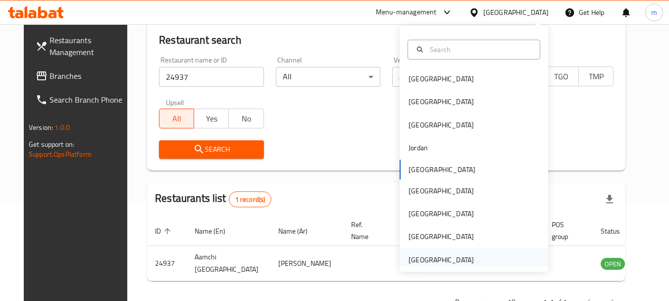
click at [424, 256] on div "[GEOGRAPHIC_DATA]" at bounding box center [441, 259] width 65 height 11
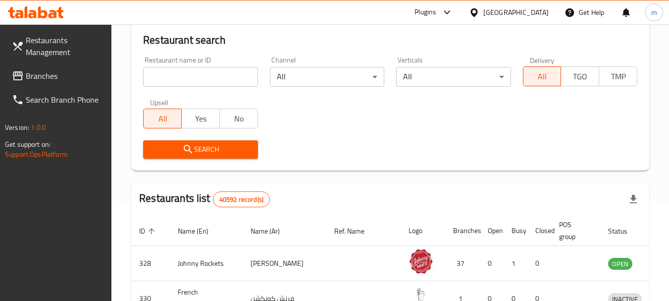
click at [37, 71] on span "Branches" at bounding box center [65, 76] width 78 height 12
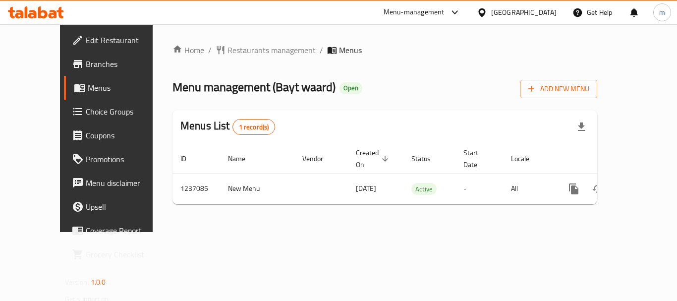
click at [231, 51] on div "Home / Restaurants management / Menus Menu management ( Bayt waard ) Open Add N…" at bounding box center [384, 128] width 425 height 168
click at [230, 51] on span "Restaurants management" at bounding box center [271, 50] width 88 height 12
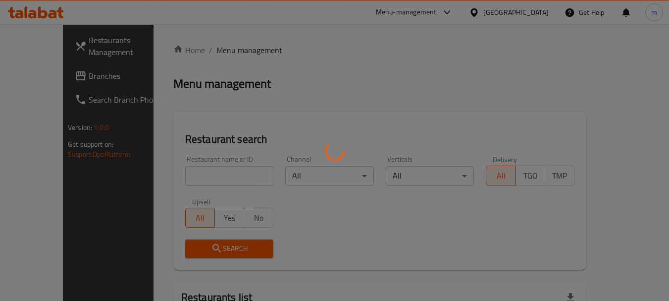
click at [186, 176] on div at bounding box center [334, 150] width 669 height 301
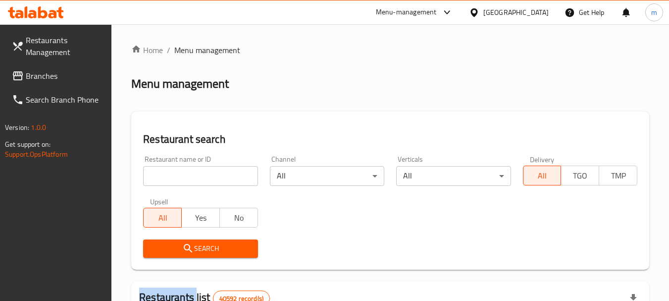
click at [186, 176] on div at bounding box center [334, 150] width 669 height 301
click at [186, 176] on input "search" at bounding box center [200, 176] width 114 height 20
paste input "679244"
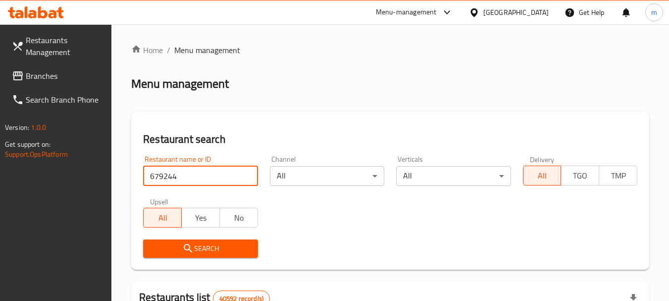
type input "679244"
click at [181, 250] on span "Search" at bounding box center [200, 248] width 99 height 12
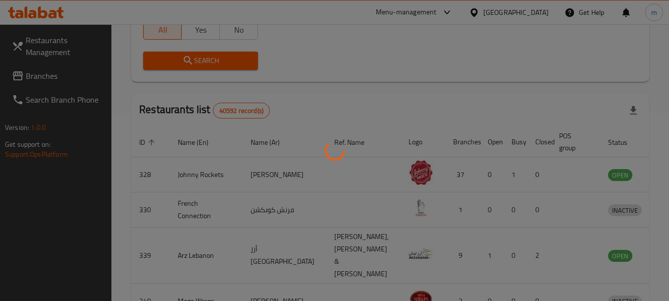
scroll to position [141, 0]
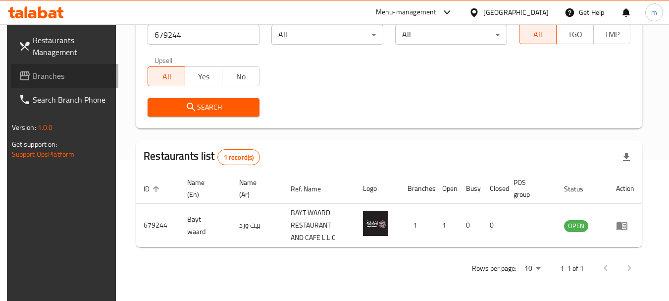
click at [65, 78] on span "Branches" at bounding box center [72, 76] width 78 height 12
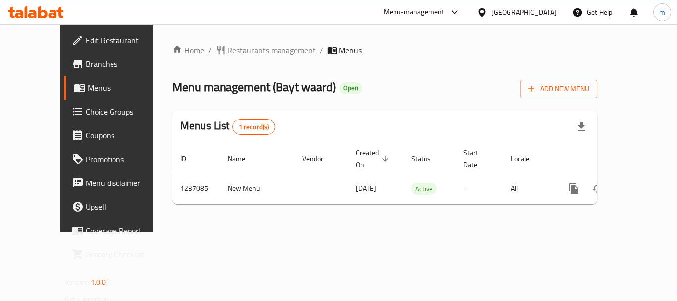
click at [227, 54] on span "Restaurants management" at bounding box center [271, 50] width 88 height 12
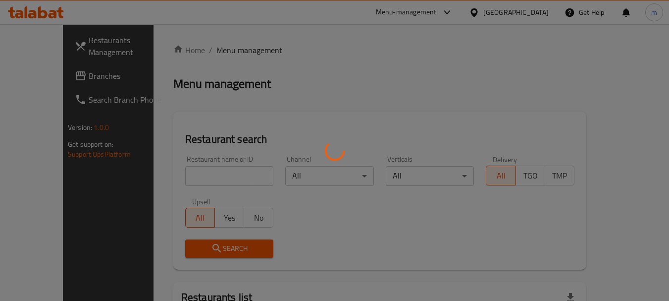
click at [177, 176] on div at bounding box center [334, 150] width 669 height 301
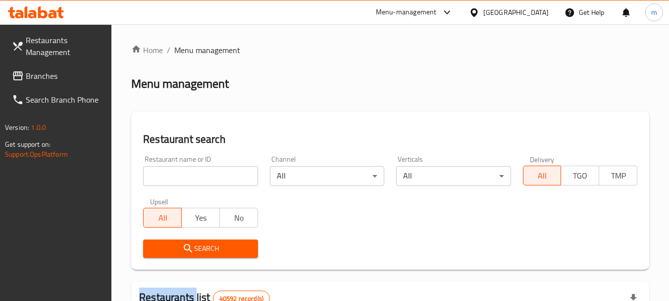
click at [177, 176] on div at bounding box center [334, 150] width 669 height 301
click at [177, 176] on input "search" at bounding box center [200, 176] width 114 height 20
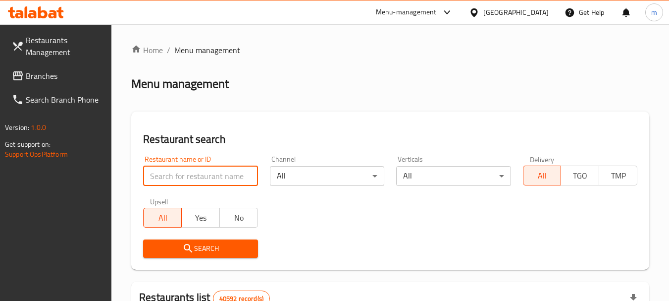
paste input "679244"
type input "679244"
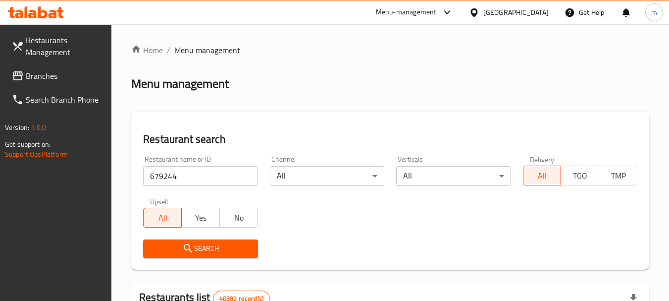
drag, startPoint x: 188, startPoint y: 243, endPoint x: 196, endPoint y: 239, distance: 8.4
click at [188, 243] on icon "submit" at bounding box center [188, 248] width 12 height 12
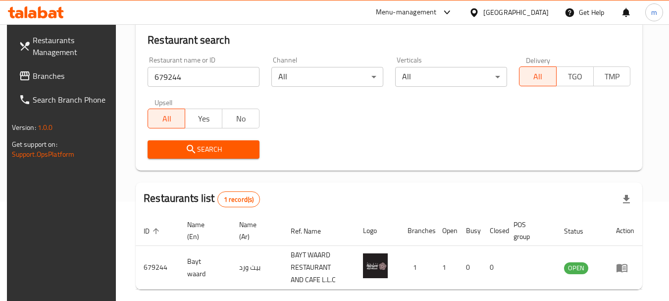
scroll to position [141, 0]
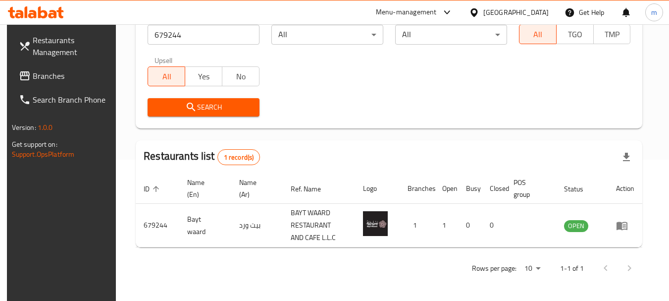
click at [71, 75] on span "Branches" at bounding box center [72, 76] width 78 height 12
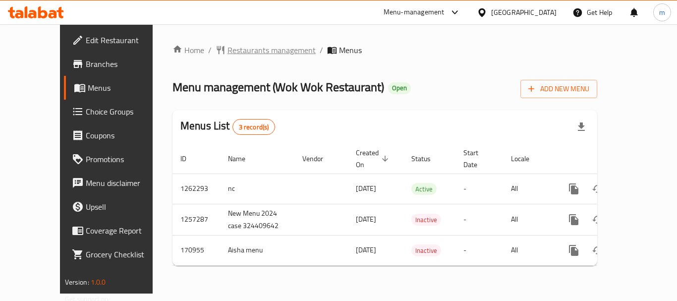
click at [227, 52] on span "Restaurants management" at bounding box center [271, 50] width 88 height 12
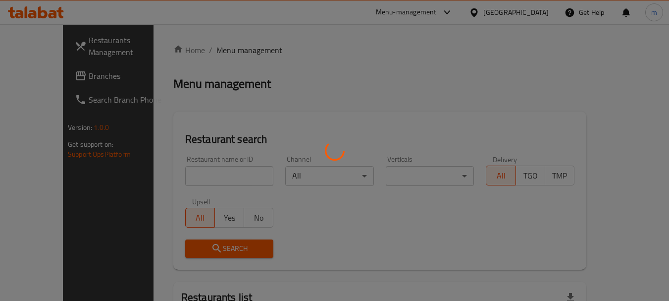
click at [186, 180] on div at bounding box center [334, 150] width 669 height 301
click at [184, 179] on div at bounding box center [334, 150] width 669 height 301
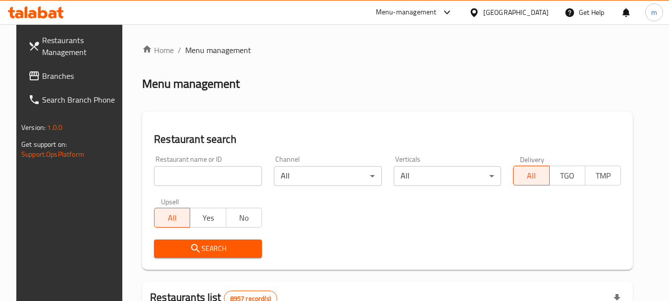
click at [182, 179] on div at bounding box center [334, 150] width 669 height 301
click at [181, 179] on input "search" at bounding box center [208, 176] width 108 height 20
paste input "616771"
type input "616771"
drag, startPoint x: 198, startPoint y: 246, endPoint x: 292, endPoint y: 210, distance: 100.4
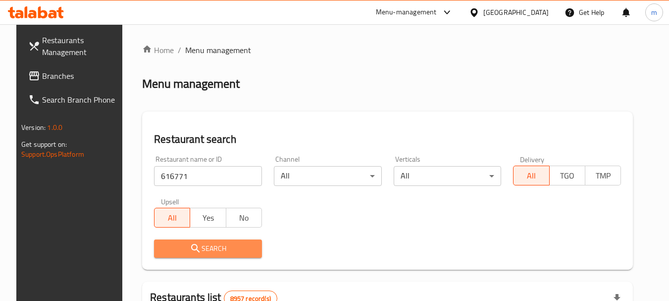
click at [203, 244] on span "Search" at bounding box center [208, 248] width 92 height 12
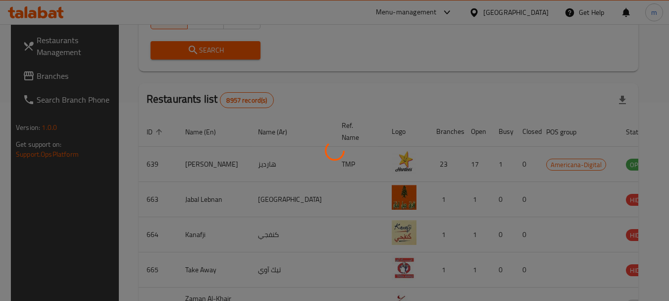
scroll to position [133, 0]
